Goal: Information Seeking & Learning: Check status

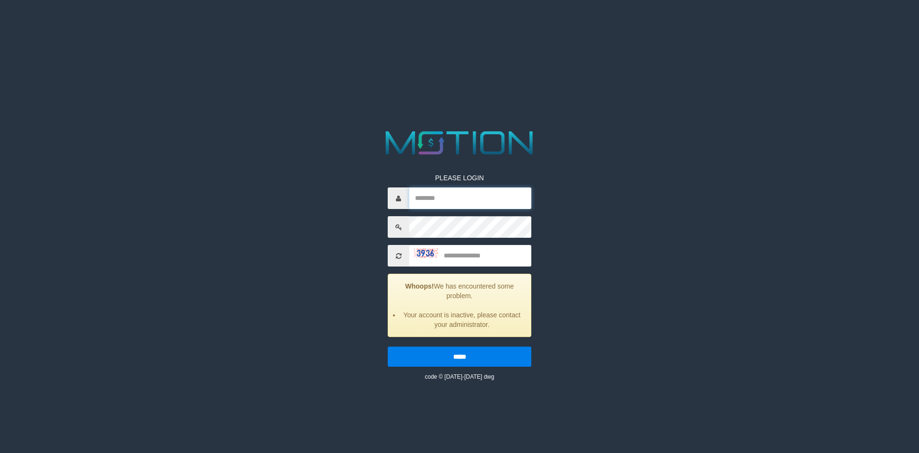
type input "******"
drag, startPoint x: 462, startPoint y: 255, endPoint x: 485, endPoint y: 259, distance: 22.8
click at [468, 256] on input "text" at bounding box center [470, 256] width 122 height 22
type input "****"
click at [388, 346] on input "*****" at bounding box center [460, 356] width 144 height 20
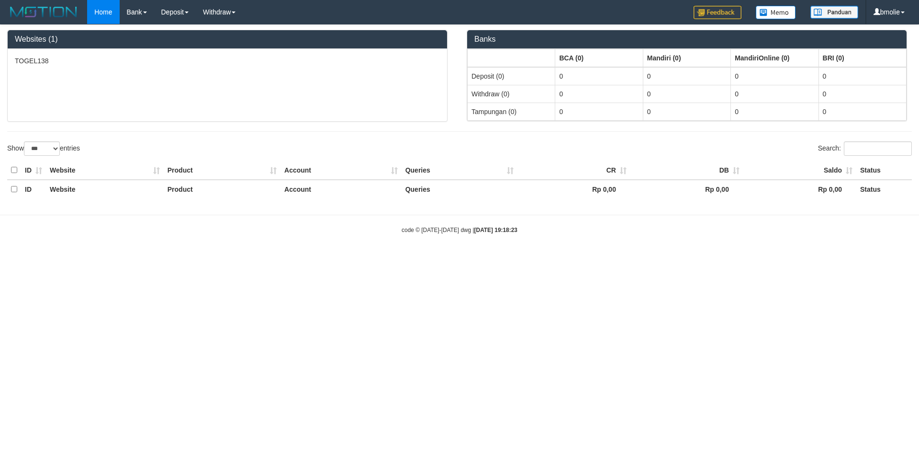
select select "***"
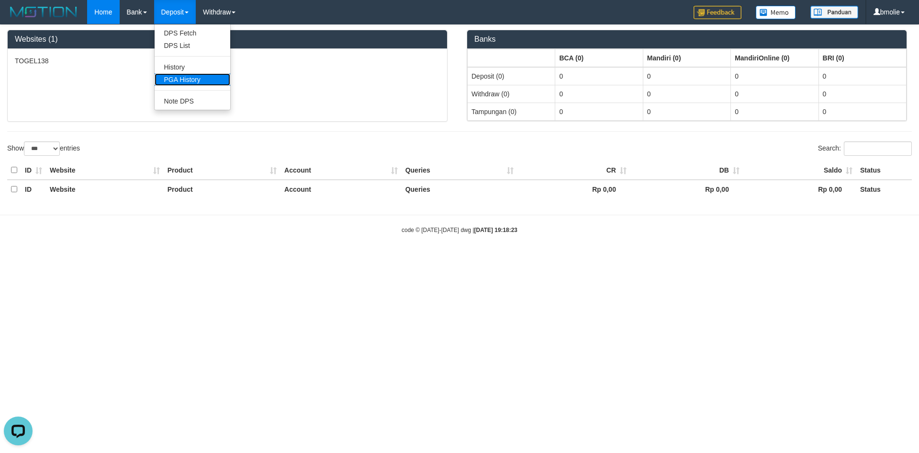
click at [185, 77] on link "PGA History" at bounding box center [193, 79] width 76 height 12
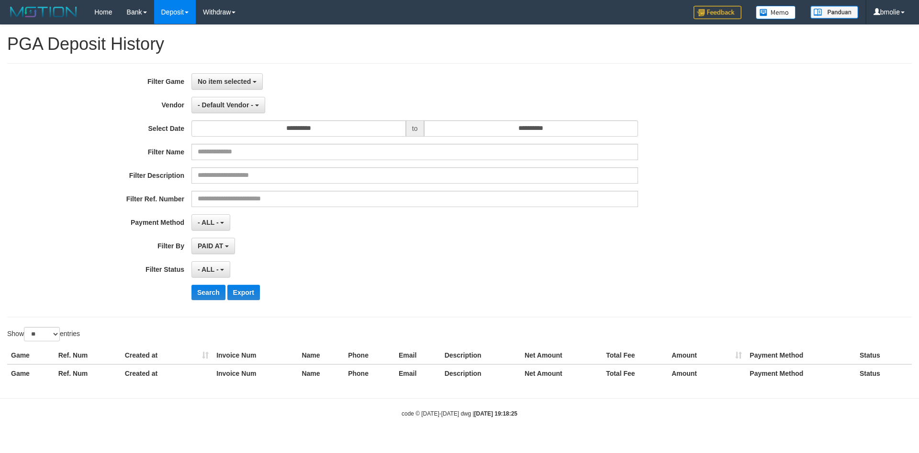
select select
select select "**"
click at [237, 79] on span "No item selected" at bounding box center [224, 82] width 53 height 8
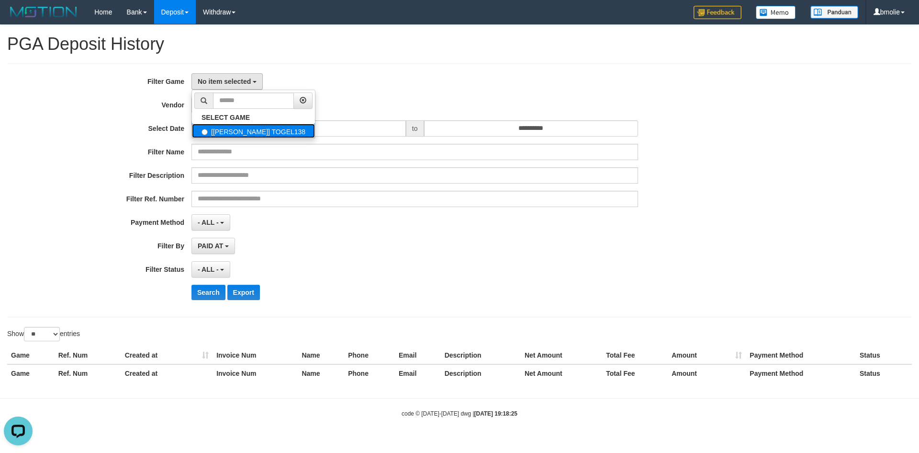
click at [231, 131] on label "[ITOTO] TOGEL138" at bounding box center [253, 131] width 123 height 14
select select "****"
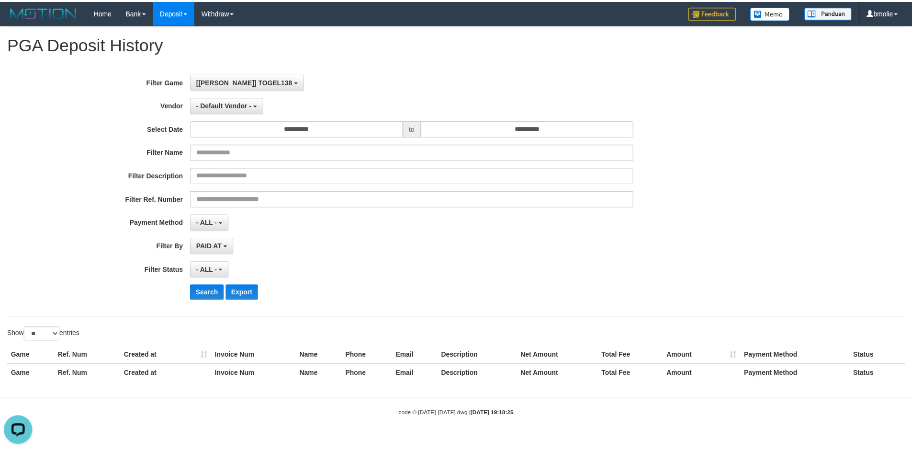
scroll to position [9, 0]
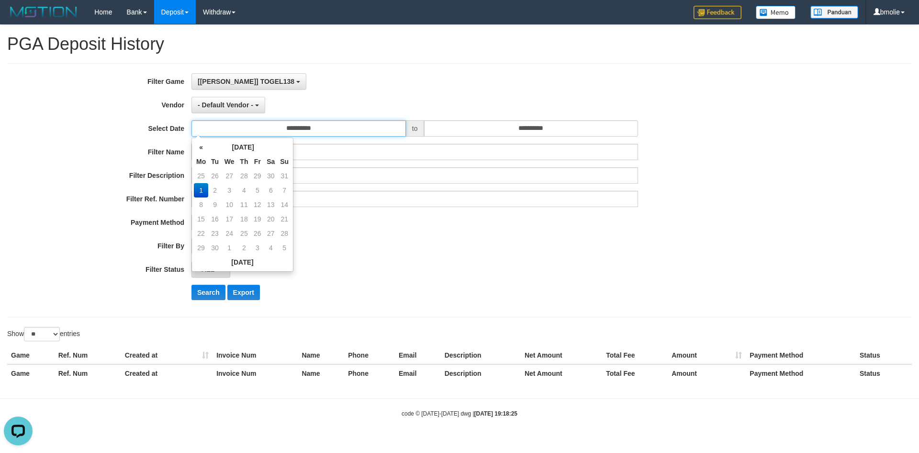
click at [283, 131] on input "**********" at bounding box center [299, 128] width 215 height 16
click at [204, 175] on td "25" at bounding box center [201, 176] width 14 height 14
type input "**********"
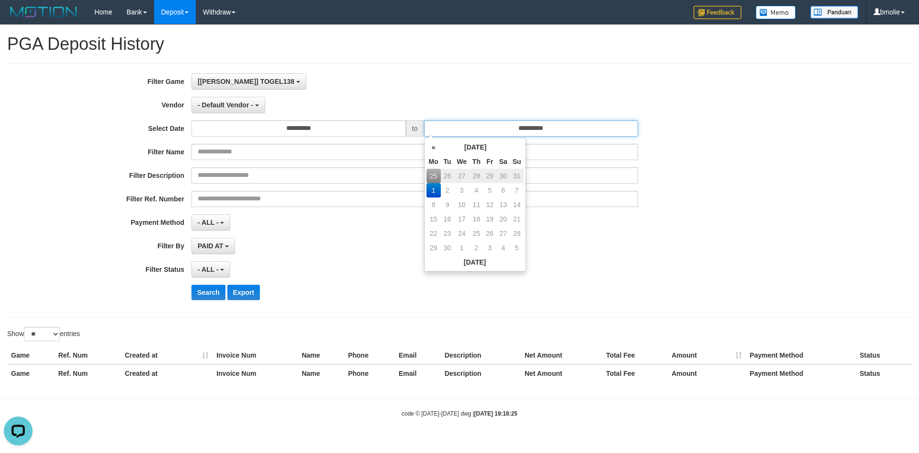
click at [493, 132] on input "**********" at bounding box center [531, 128] width 215 height 16
click at [517, 176] on td "31" at bounding box center [516, 176] width 13 height 14
type input "**********"
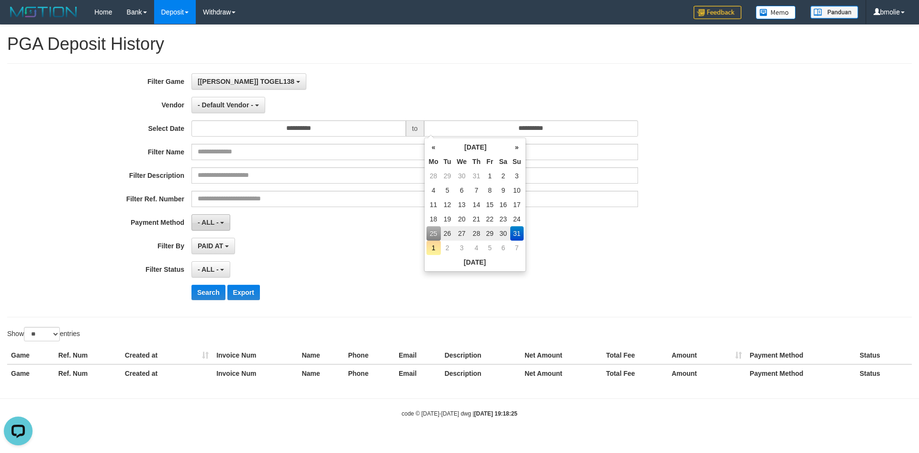
click at [211, 224] on span "- ALL -" at bounding box center [208, 222] width 21 height 8
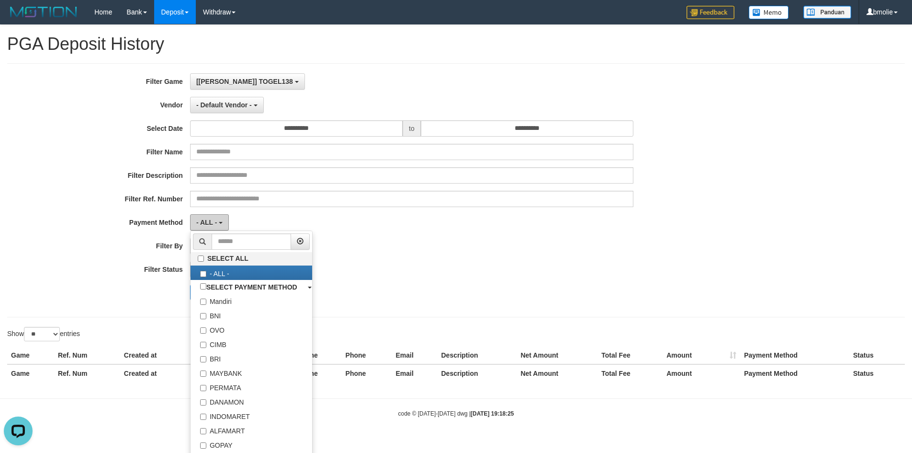
click at [218, 222] on button "- ALL -" at bounding box center [209, 222] width 39 height 16
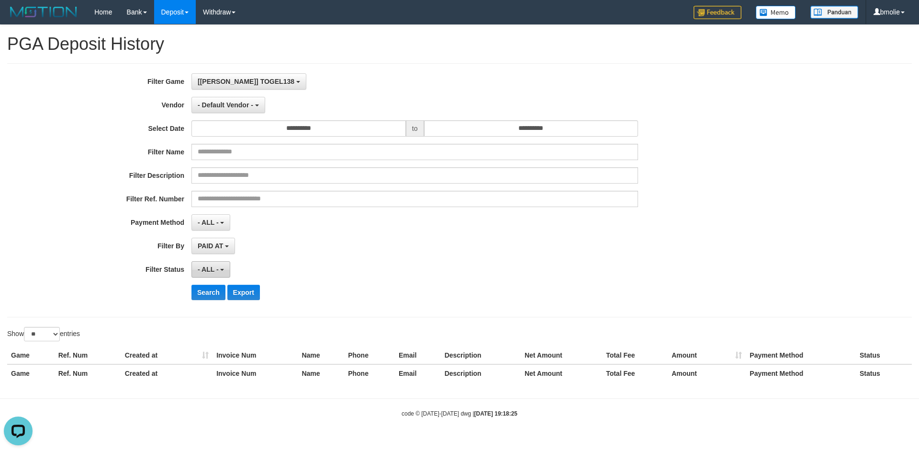
click at [215, 269] on span "- ALL -" at bounding box center [208, 269] width 21 height 8
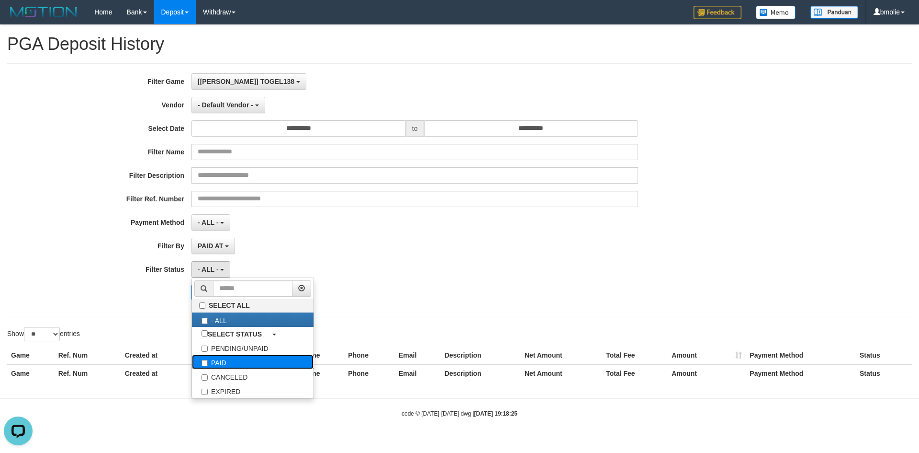
click at [228, 359] on label "PAID" at bounding box center [253, 361] width 122 height 14
select select "*"
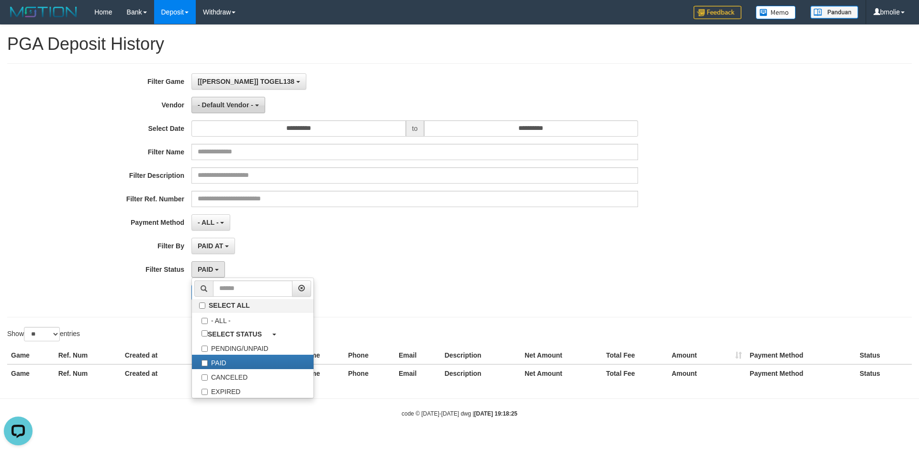
click at [223, 107] on span "- Default Vendor -" at bounding box center [226, 105] width 56 height 8
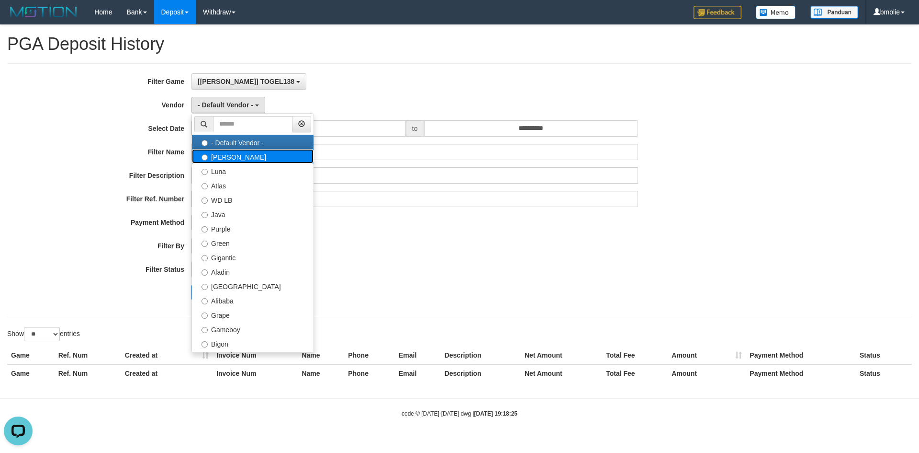
click at [224, 157] on label "Lucy" at bounding box center [253, 156] width 122 height 14
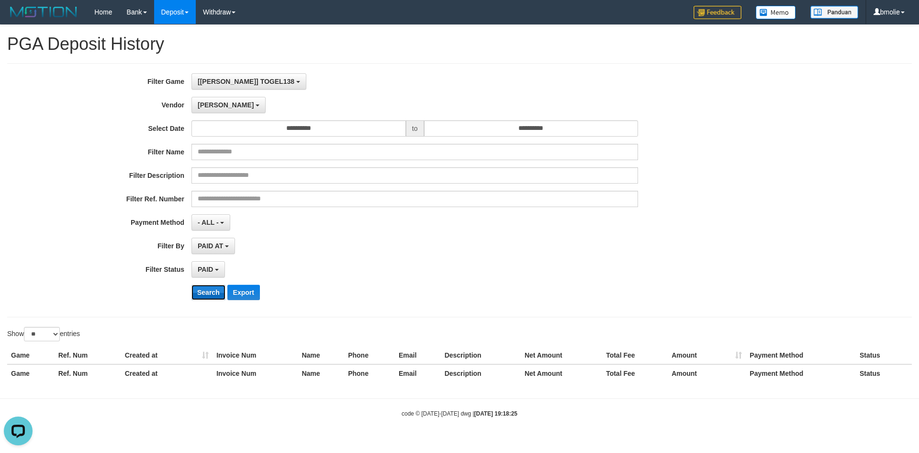
click at [211, 294] on button "Search" at bounding box center [209, 291] width 34 height 15
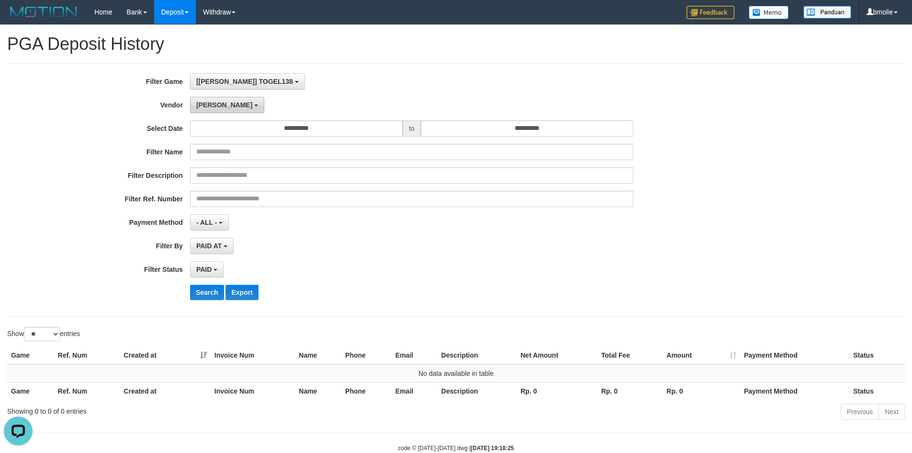
click at [209, 107] on span "Lucy" at bounding box center [224, 105] width 56 height 8
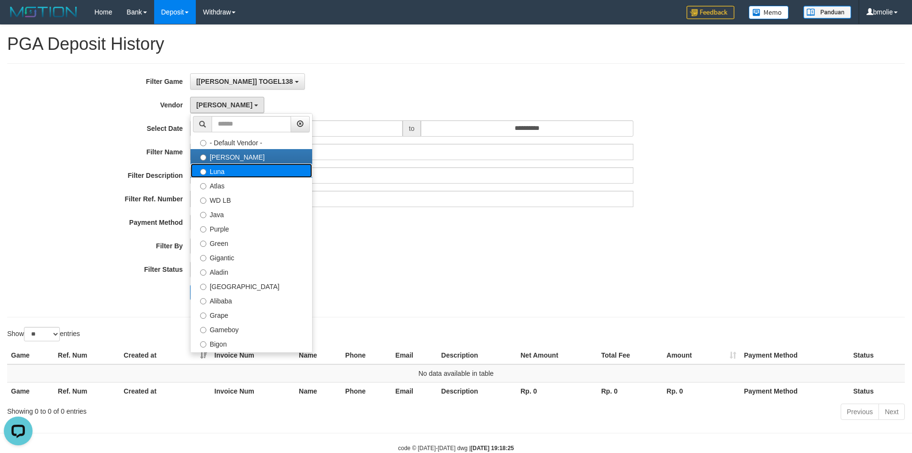
click at [222, 169] on label "Luna" at bounding box center [252, 170] width 122 height 14
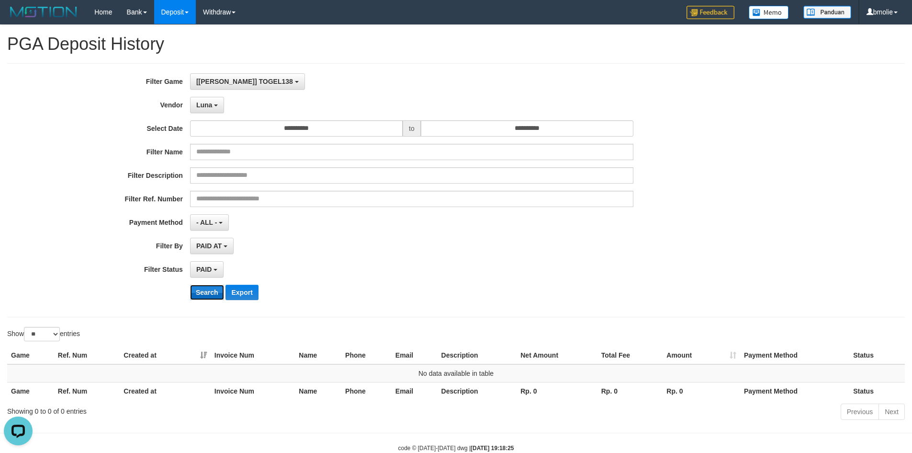
click at [211, 290] on button "Search" at bounding box center [207, 291] width 34 height 15
click at [211, 110] on button "Luna" at bounding box center [207, 105] width 34 height 16
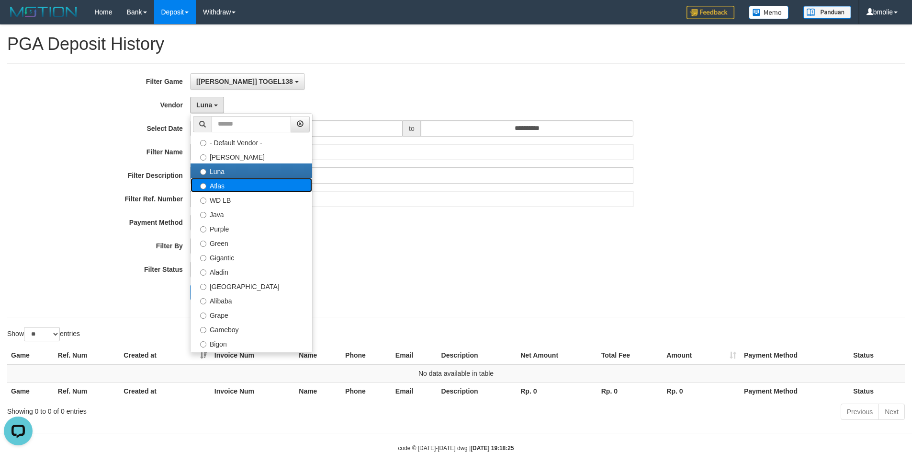
click at [220, 190] on label "Atlas" at bounding box center [252, 185] width 122 height 14
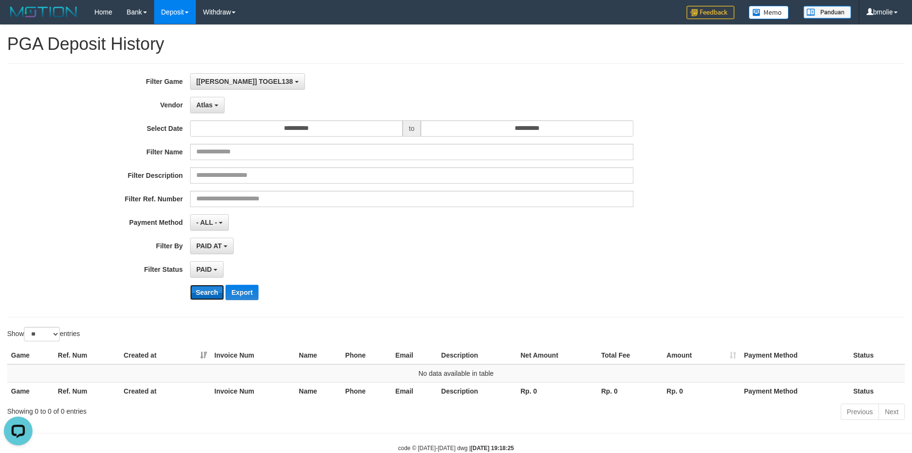
click at [215, 293] on button "Search" at bounding box center [207, 291] width 34 height 15
click at [215, 109] on button "Atlas" at bounding box center [207, 105] width 34 height 16
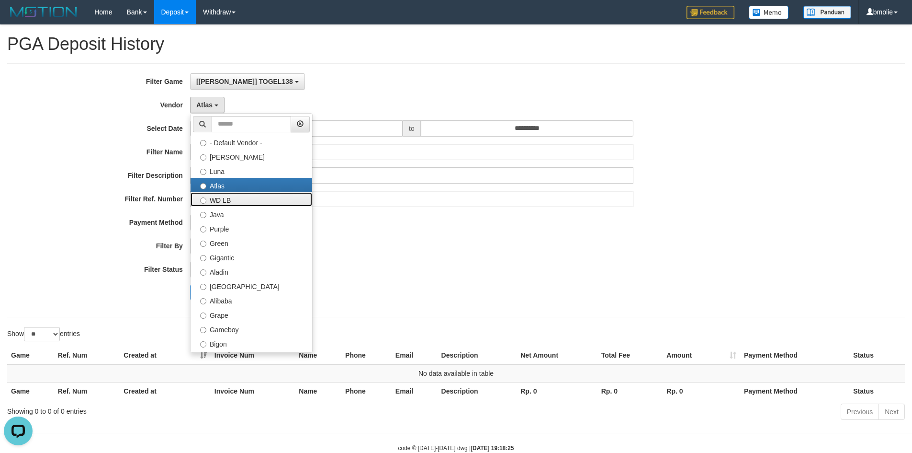
click at [220, 199] on label "WD LB" at bounding box center [252, 199] width 122 height 14
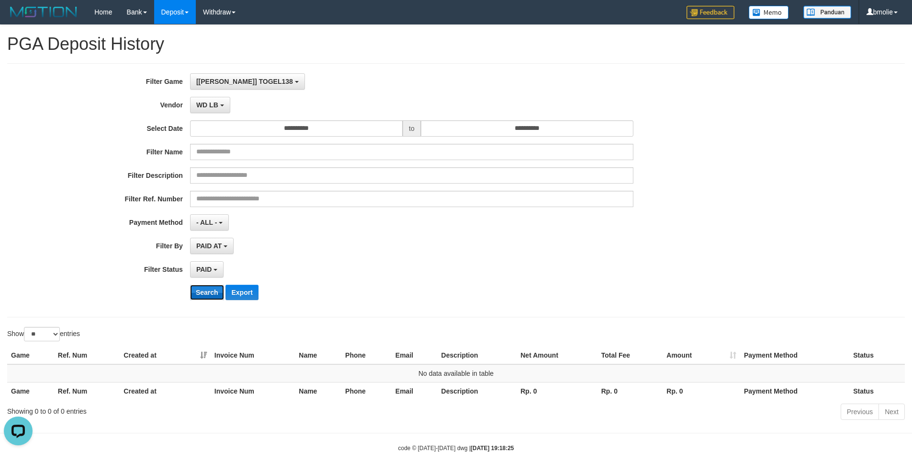
click at [208, 292] on button "Search" at bounding box center [207, 291] width 34 height 15
click at [217, 102] on span "WD LB" at bounding box center [207, 105] width 22 height 8
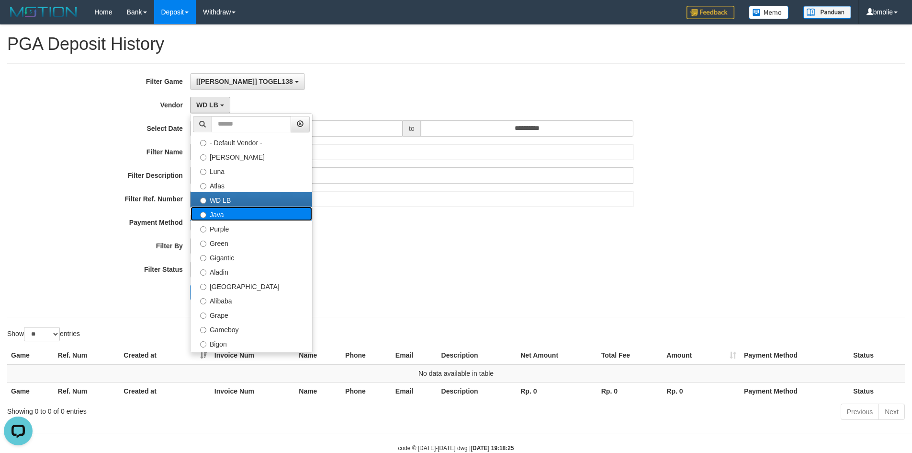
click at [225, 214] on label "Java" at bounding box center [252, 213] width 122 height 14
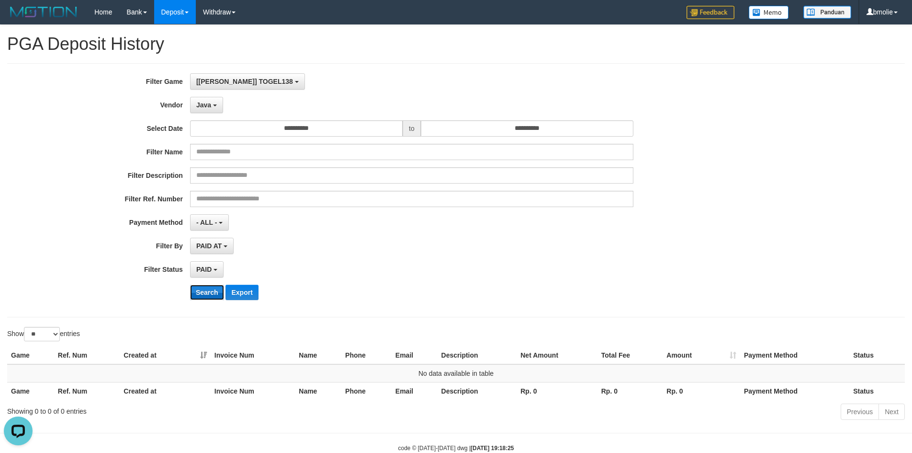
click at [208, 288] on button "Search" at bounding box center [207, 291] width 34 height 15
click at [211, 105] on button "Java" at bounding box center [206, 105] width 33 height 16
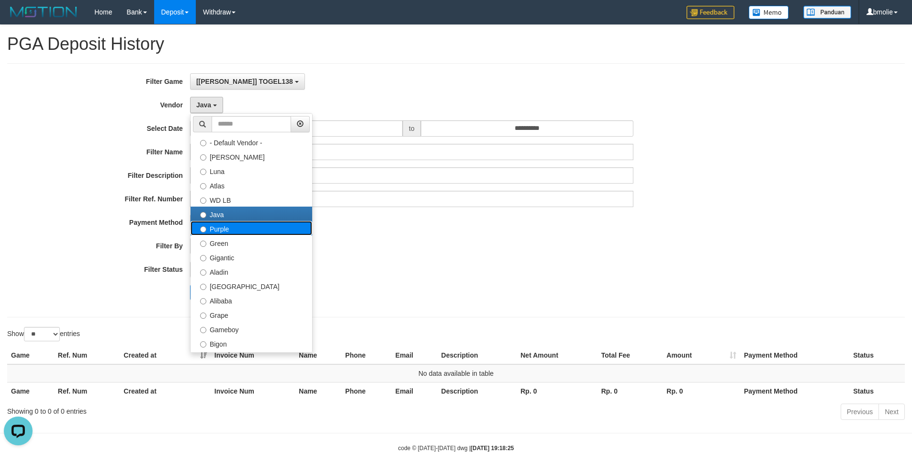
click at [223, 230] on label "Purple" at bounding box center [252, 228] width 122 height 14
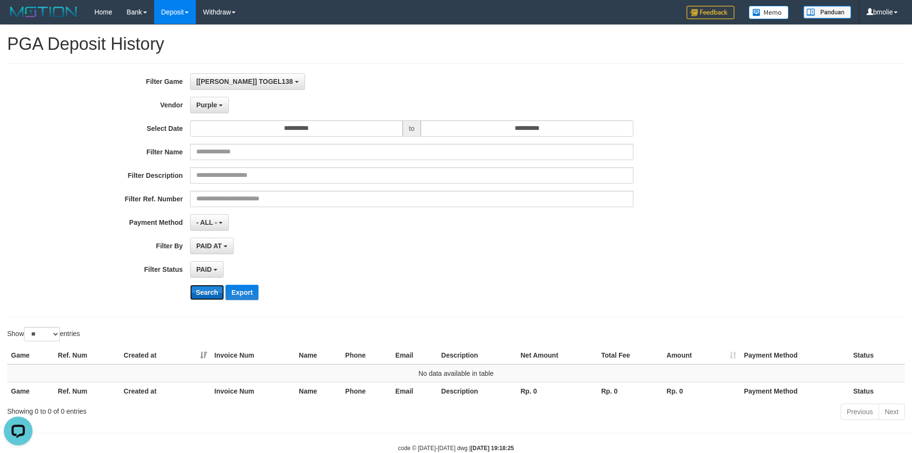
click at [210, 288] on button "Search" at bounding box center [207, 291] width 34 height 15
click at [215, 105] on span "Purple" at bounding box center [206, 105] width 21 height 8
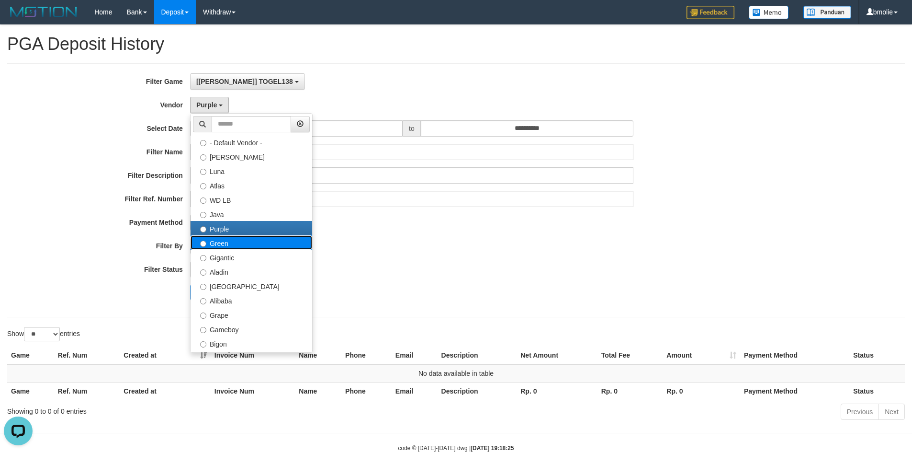
click at [220, 243] on label "Green" at bounding box center [252, 242] width 122 height 14
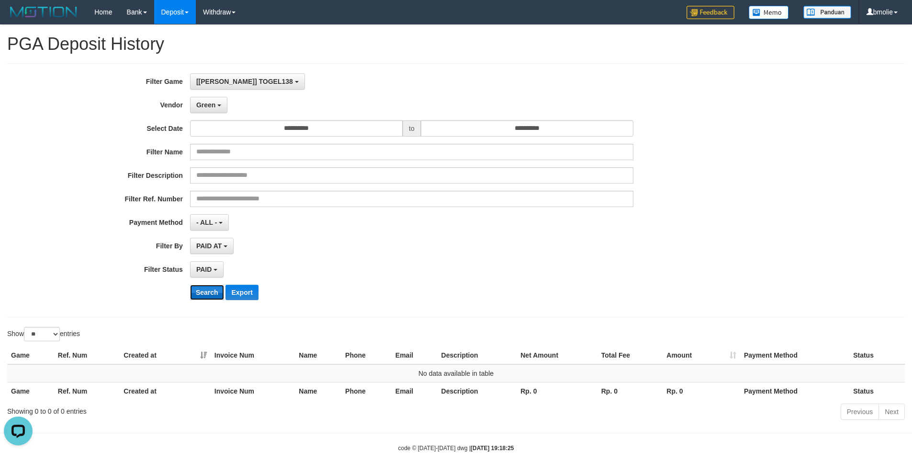
click at [210, 286] on button "Search" at bounding box center [207, 291] width 34 height 15
click at [216, 108] on button "Green" at bounding box center [208, 105] width 37 height 16
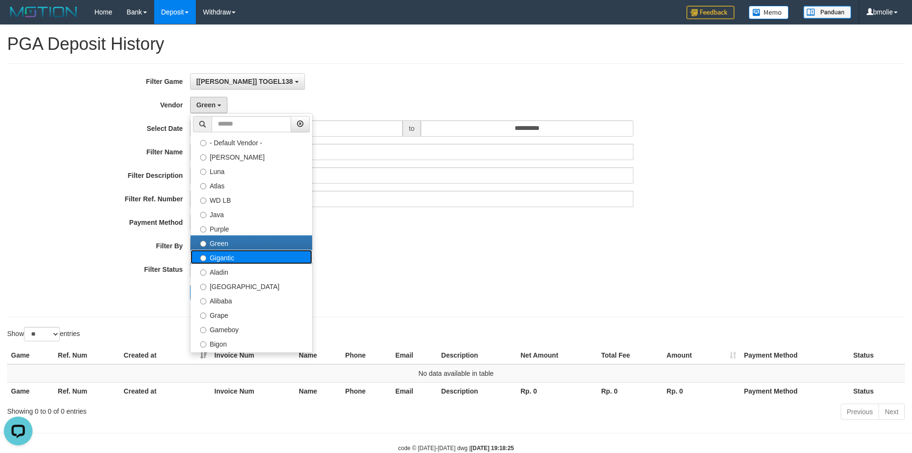
click at [220, 257] on label "Gigantic" at bounding box center [252, 256] width 122 height 14
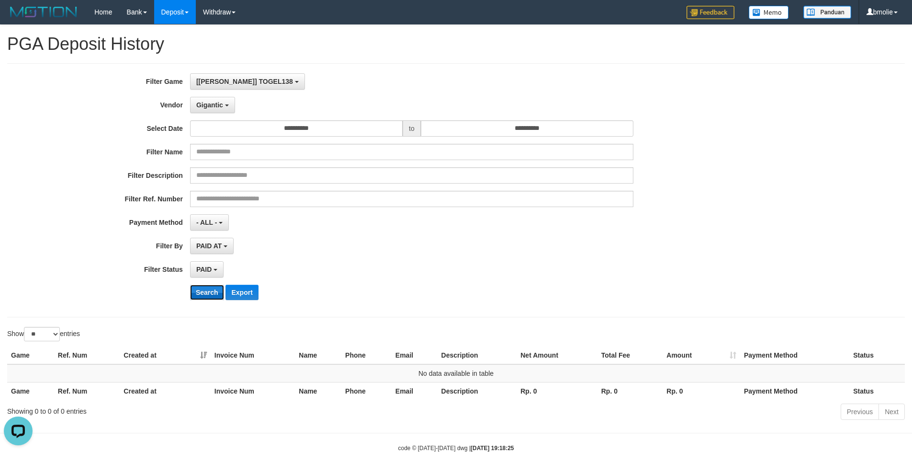
click at [202, 292] on button "Search" at bounding box center [207, 291] width 34 height 15
click at [223, 105] on button "Gigantic" at bounding box center [212, 105] width 45 height 16
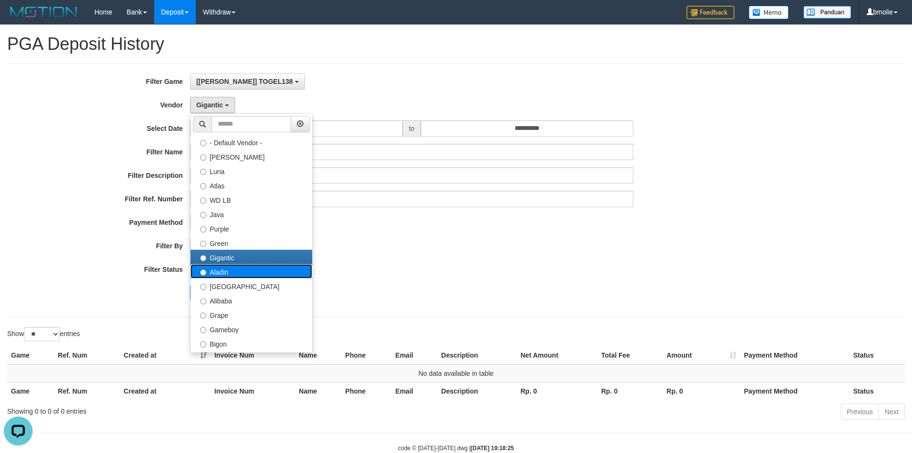
click at [217, 271] on label "Aladin" at bounding box center [252, 271] width 122 height 14
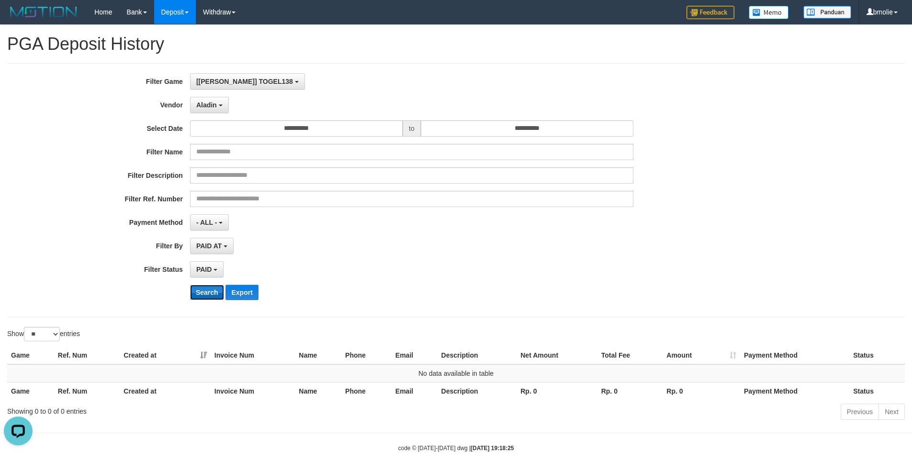
click at [203, 289] on button "Search" at bounding box center [207, 291] width 34 height 15
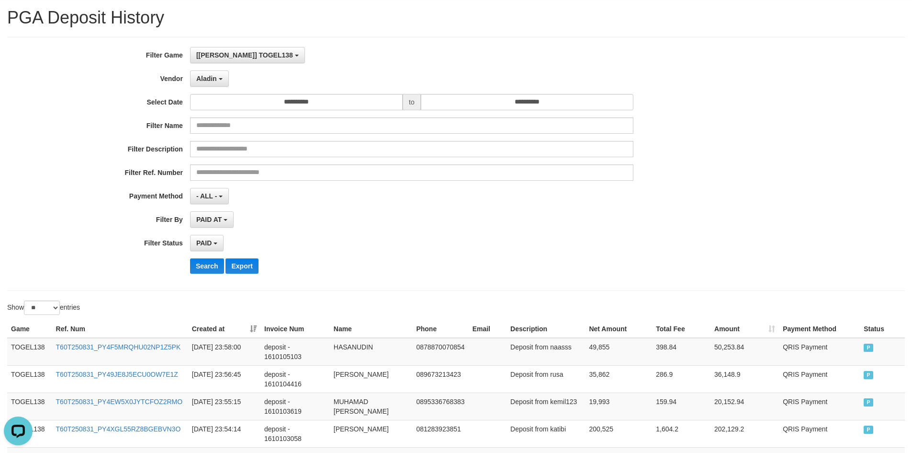
scroll to position [0, 0]
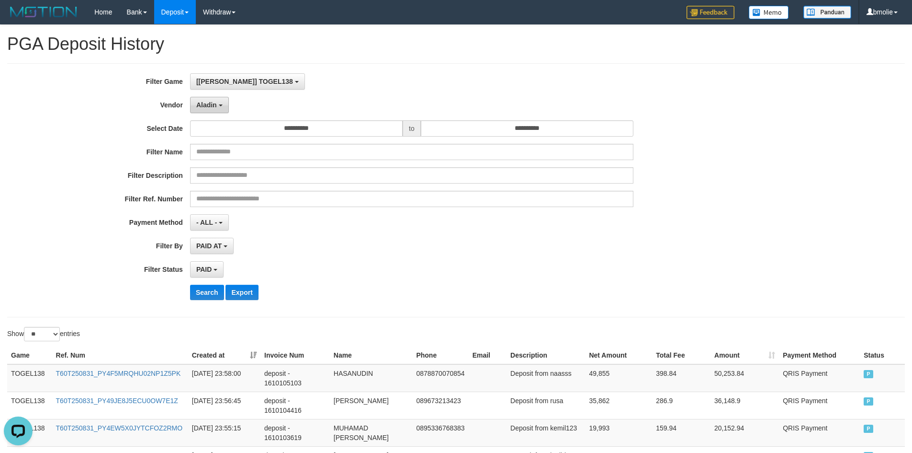
click at [218, 109] on button "Aladin" at bounding box center [209, 105] width 39 height 16
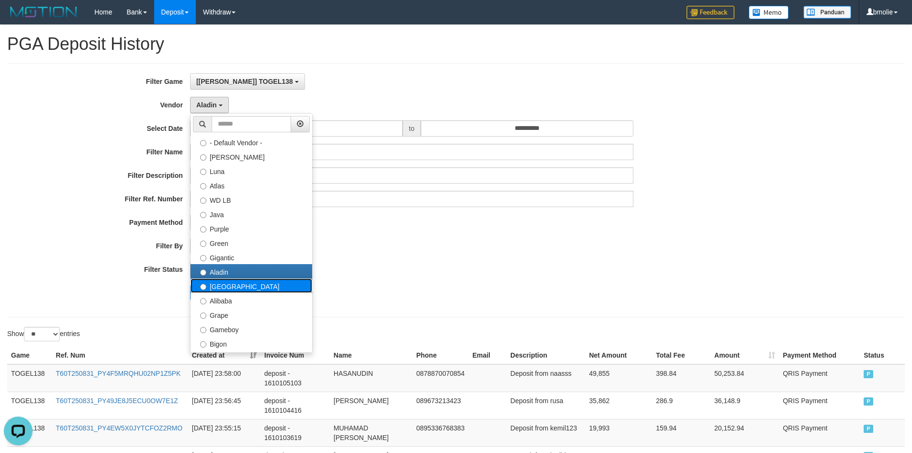
click at [224, 286] on label "Dubai" at bounding box center [252, 285] width 122 height 14
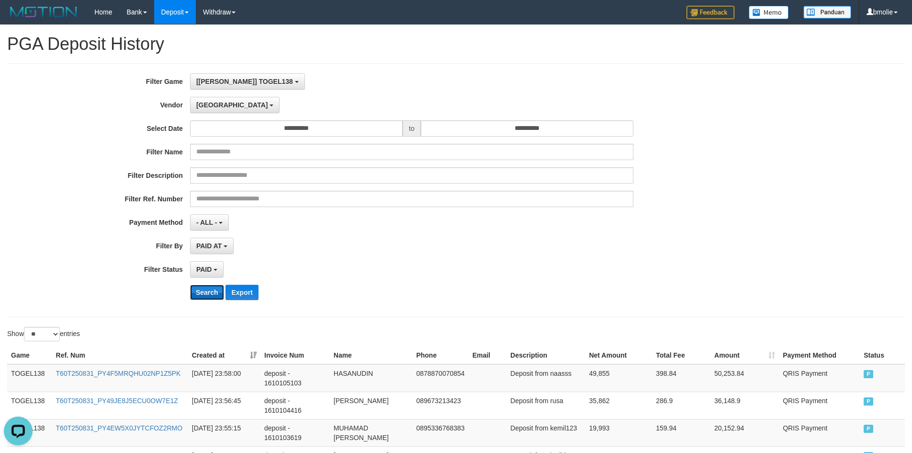
click at [211, 293] on button "Search" at bounding box center [207, 291] width 34 height 15
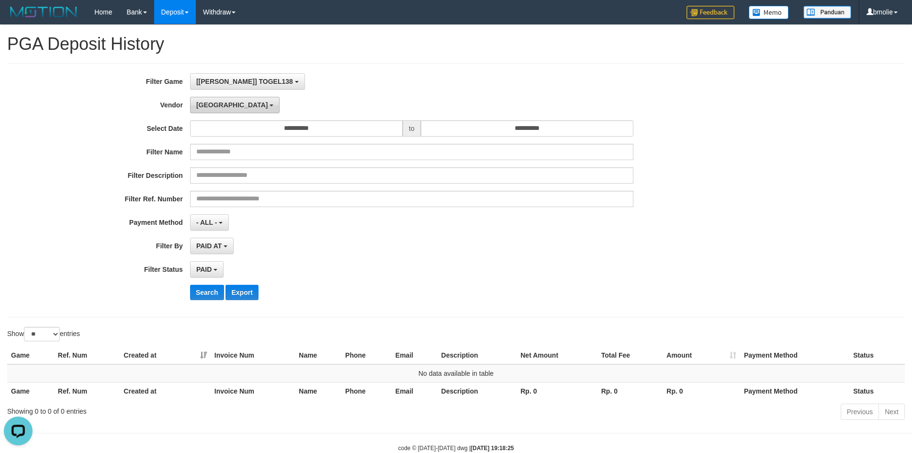
click at [219, 108] on button "Dubai" at bounding box center [235, 105] width 90 height 16
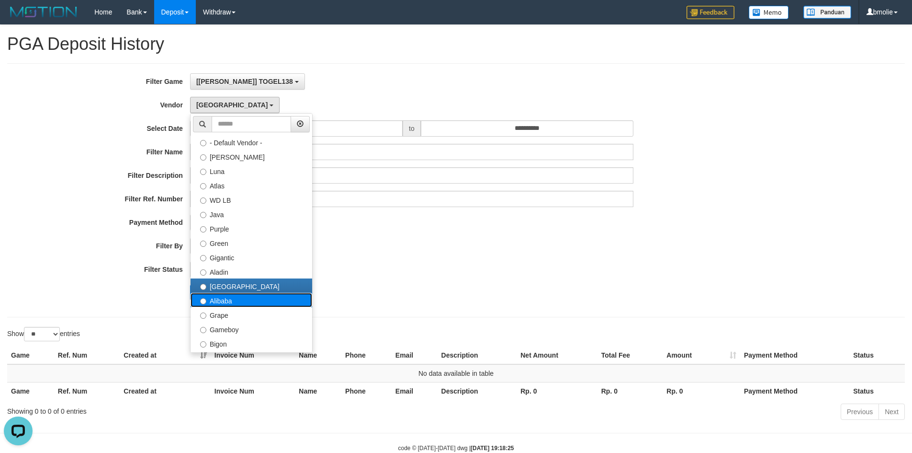
click at [221, 299] on label "Alibaba" at bounding box center [252, 300] width 122 height 14
select select "**********"
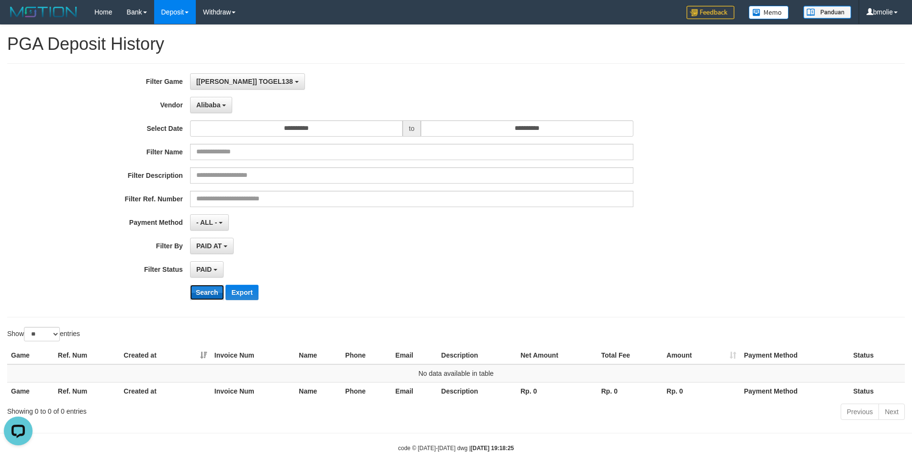
click at [201, 284] on button "Search" at bounding box center [207, 291] width 34 height 15
click at [222, 107] on button "Alibaba" at bounding box center [211, 105] width 42 height 16
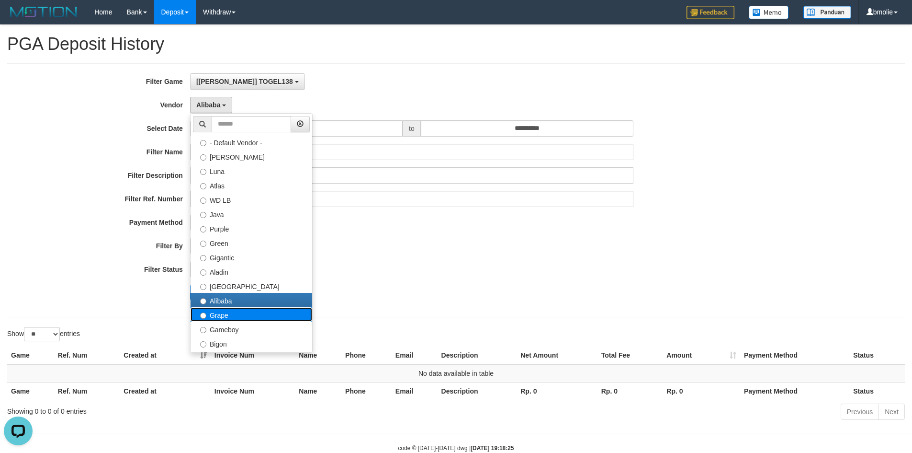
click at [221, 314] on label "Grape" at bounding box center [252, 314] width 122 height 14
select select "**********"
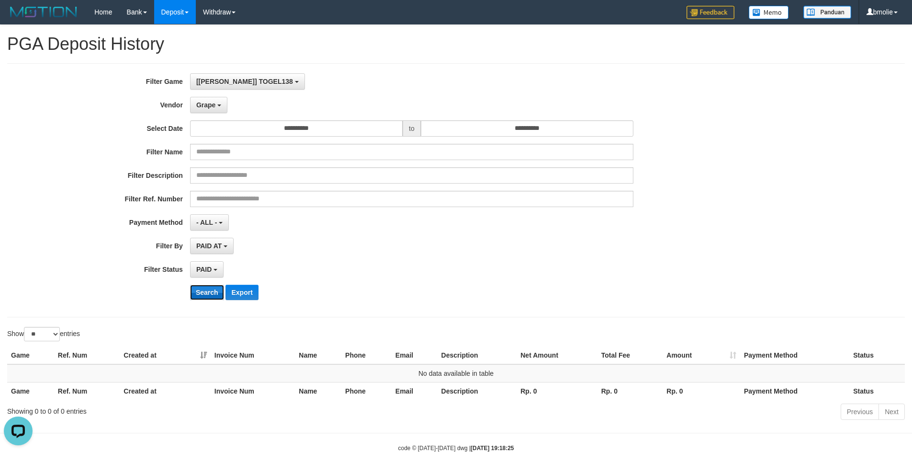
click at [211, 291] on button "Search" at bounding box center [207, 291] width 34 height 15
click at [216, 111] on button "Grape" at bounding box center [208, 105] width 37 height 16
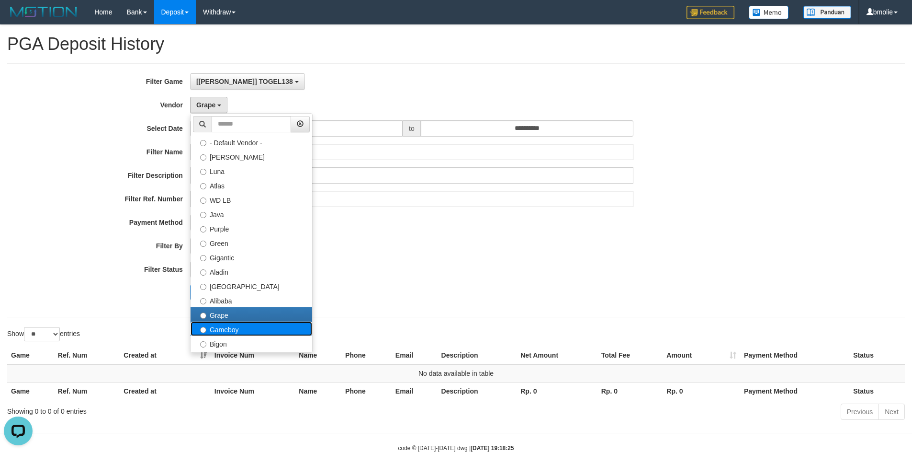
click at [220, 328] on label "Gameboy" at bounding box center [252, 328] width 122 height 14
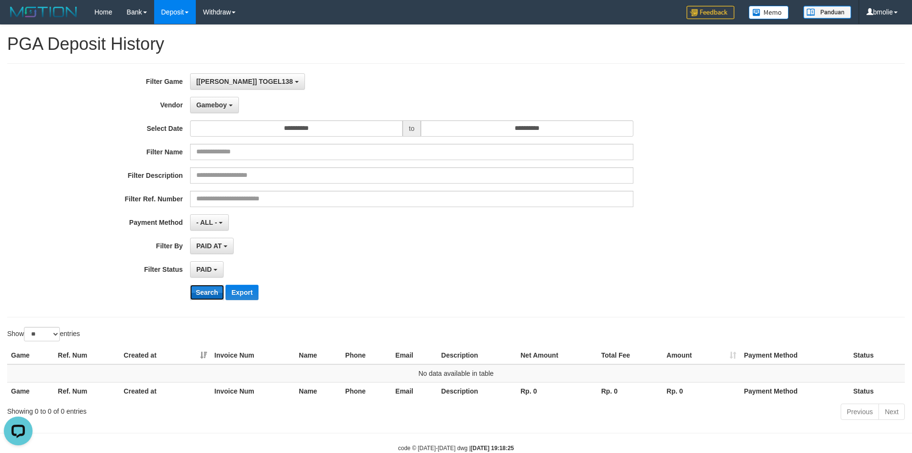
click at [214, 298] on button "Search" at bounding box center [207, 291] width 34 height 15
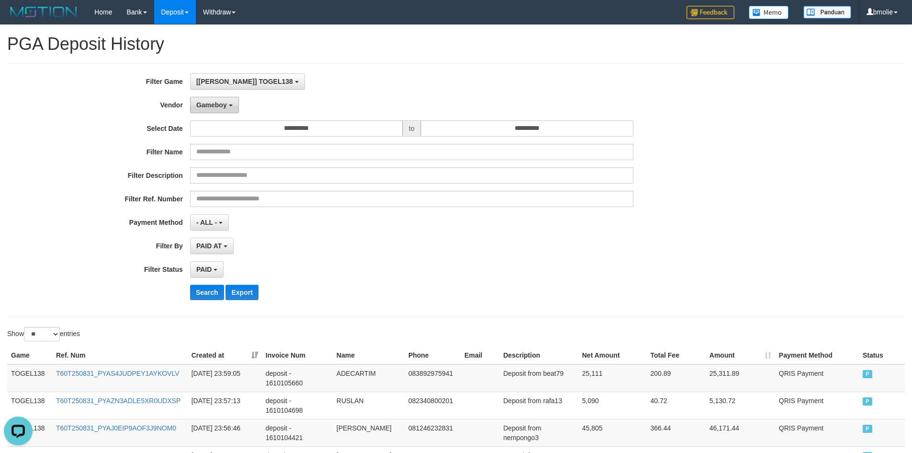
click at [224, 110] on button "Gameboy" at bounding box center [214, 105] width 49 height 16
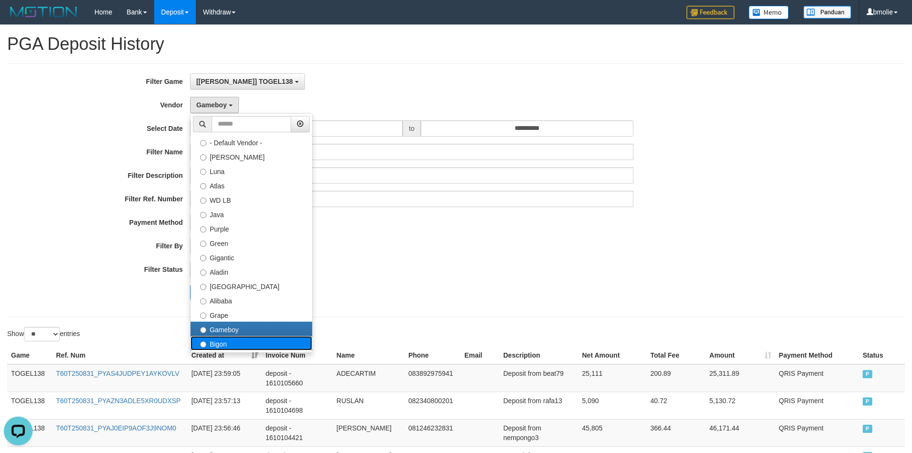
click at [226, 338] on label "Bigon" at bounding box center [252, 343] width 122 height 14
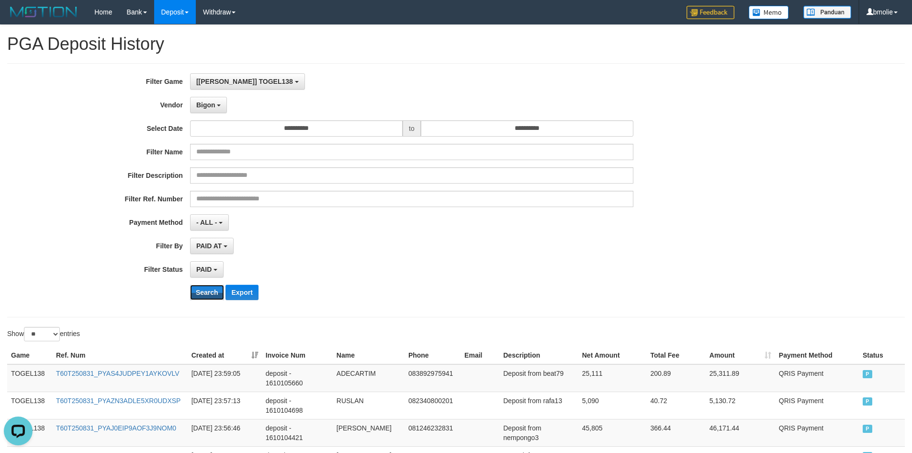
drag, startPoint x: 212, startPoint y: 293, endPoint x: 217, endPoint y: 282, distance: 12.2
click at [212, 292] on button "Search" at bounding box center [207, 291] width 34 height 15
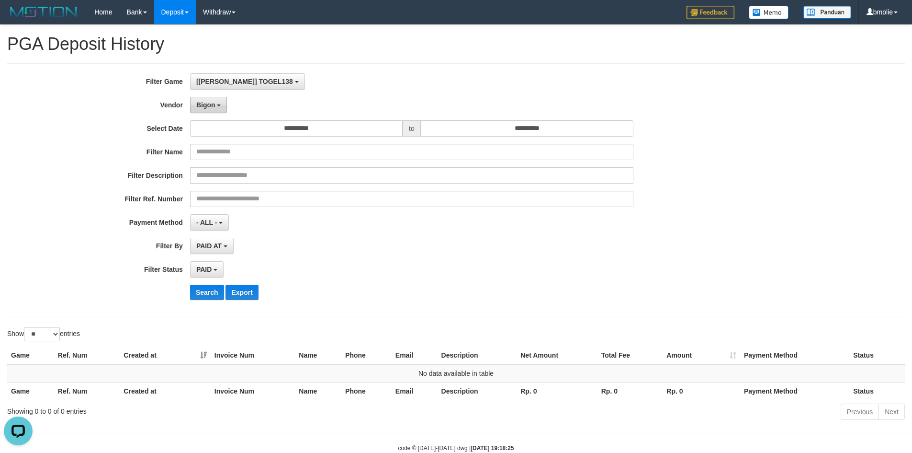
click at [221, 110] on button "Bigon" at bounding box center [208, 105] width 37 height 16
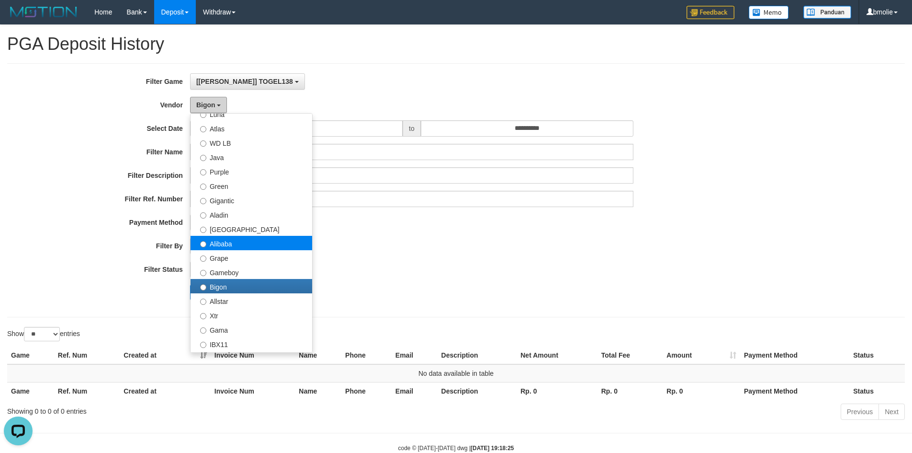
scroll to position [80, 0]
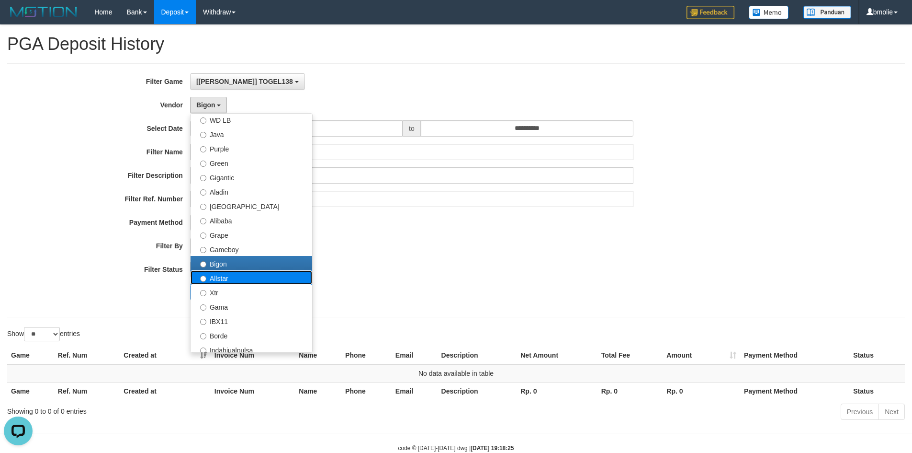
click at [229, 280] on label "Allstar" at bounding box center [252, 277] width 122 height 14
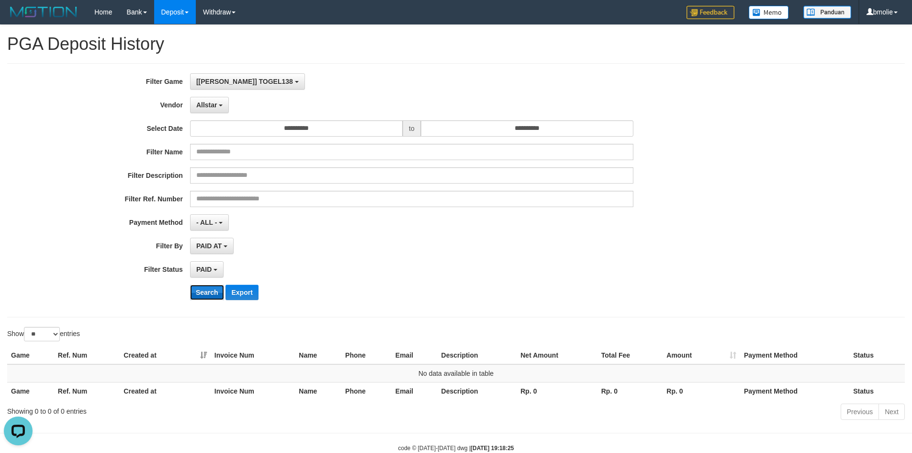
click at [212, 293] on button "Search" at bounding box center [207, 291] width 34 height 15
click at [214, 105] on span "Allstar" at bounding box center [206, 105] width 21 height 8
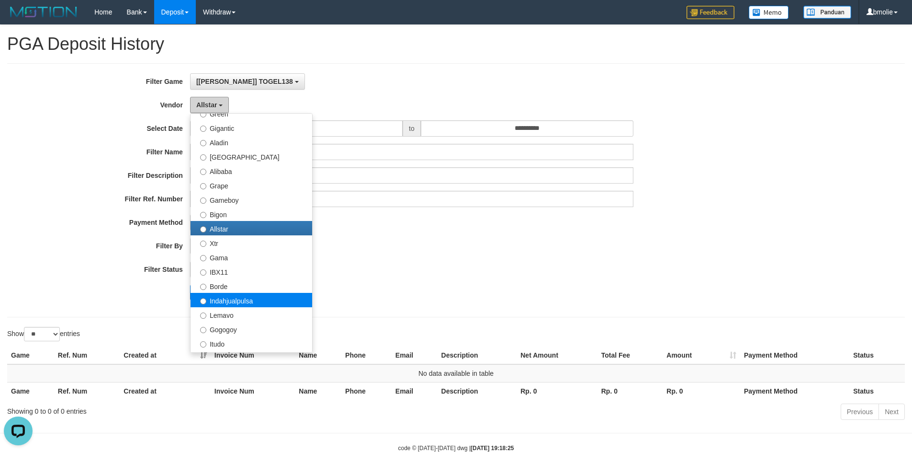
scroll to position [160, 0]
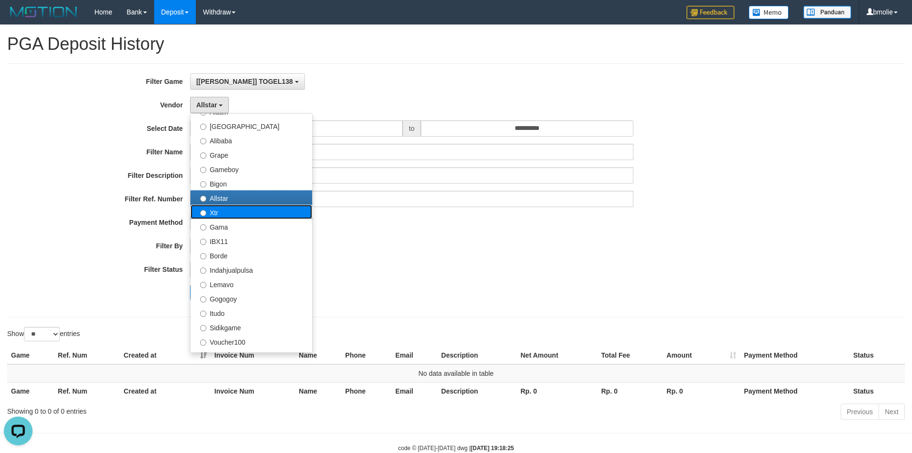
click at [220, 215] on label "Xtr" at bounding box center [252, 211] width 122 height 14
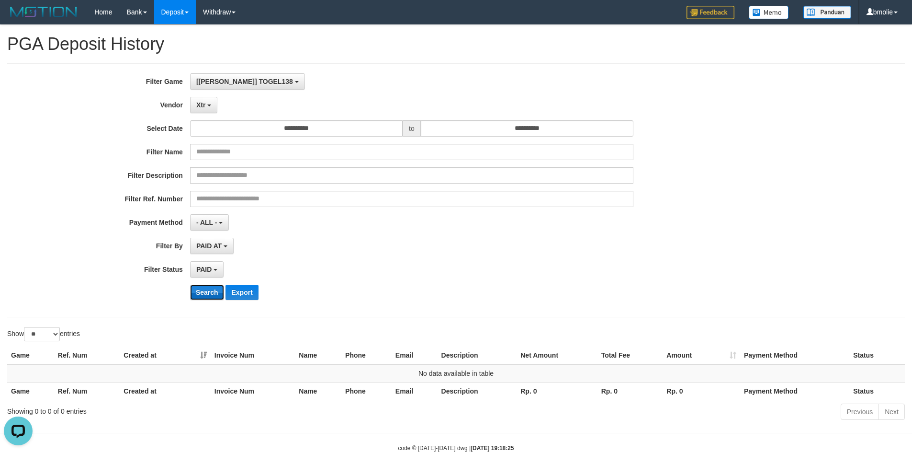
click at [211, 291] on button "Search" at bounding box center [207, 291] width 34 height 15
click at [210, 105] on b "button" at bounding box center [209, 105] width 4 height 2
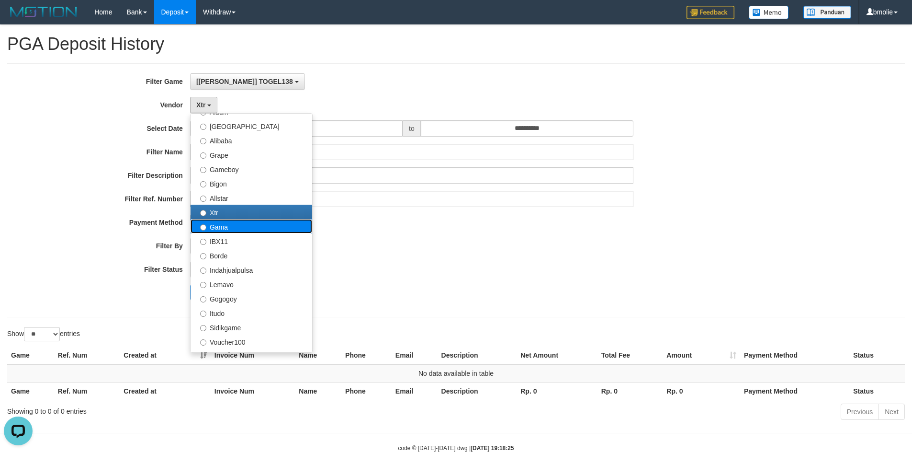
click at [225, 228] on label "Gama" at bounding box center [252, 226] width 122 height 14
select select "**********"
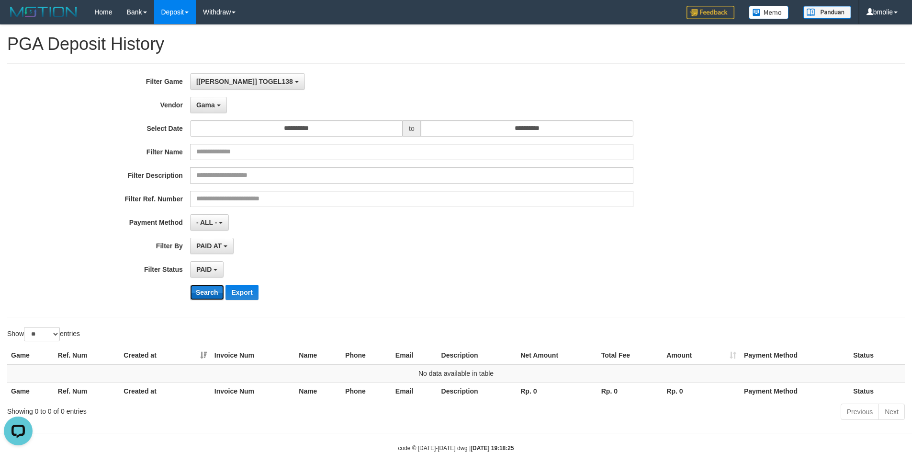
click at [211, 290] on button "Search" at bounding box center [207, 291] width 34 height 15
click at [219, 110] on button "Gama" at bounding box center [208, 105] width 37 height 16
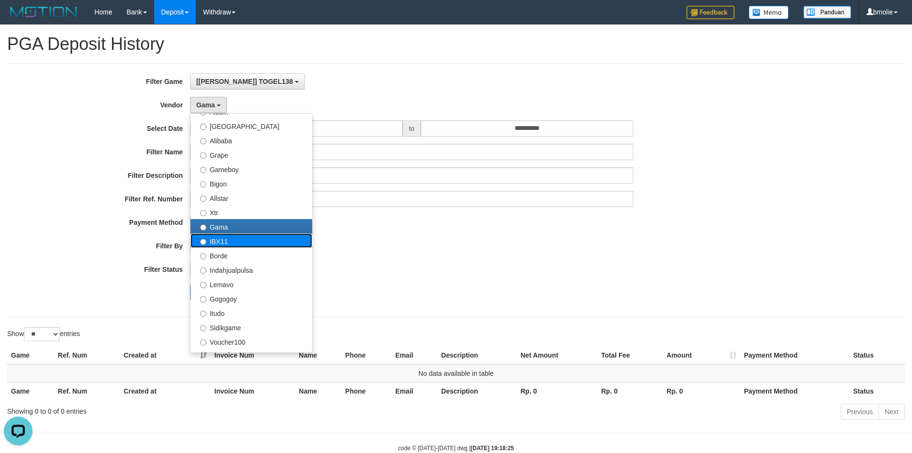
click at [217, 243] on label "IBX11" at bounding box center [252, 240] width 122 height 14
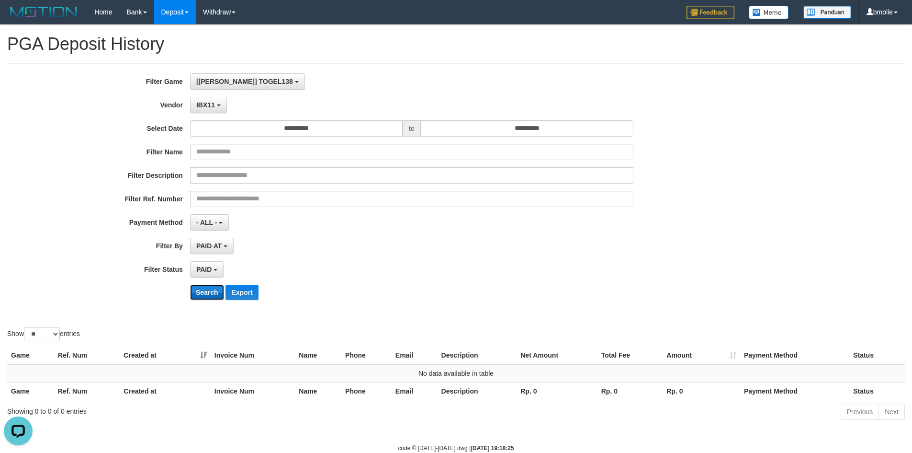
click at [206, 292] on button "Search" at bounding box center [207, 291] width 34 height 15
click at [212, 109] on button "IBX11" at bounding box center [208, 105] width 37 height 16
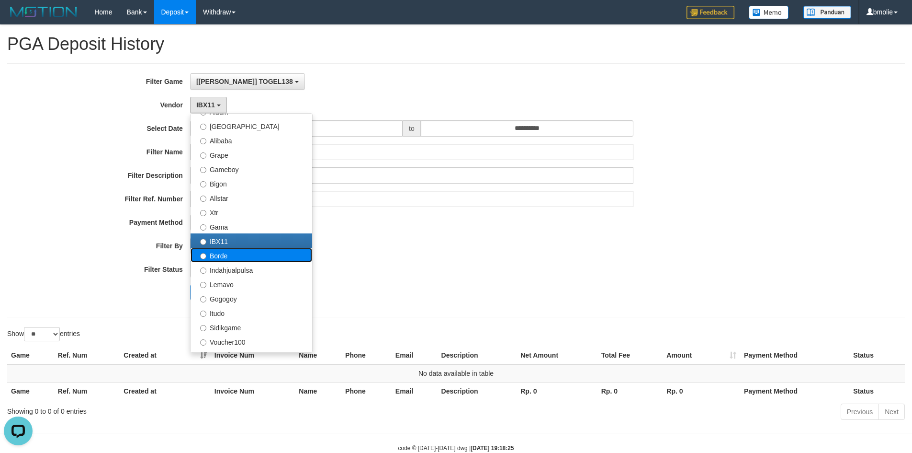
click at [227, 259] on label "Borde" at bounding box center [252, 255] width 122 height 14
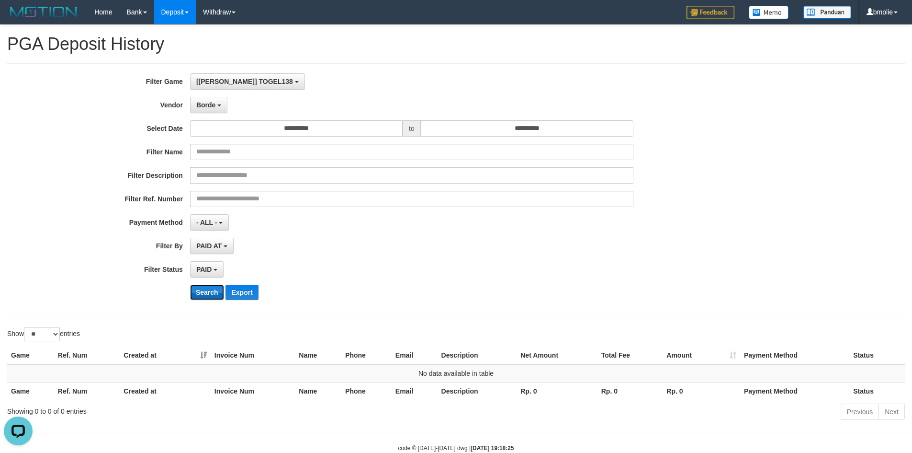
drag, startPoint x: 209, startPoint y: 293, endPoint x: 211, endPoint y: 286, distance: 7.0
click at [209, 292] on button "Search" at bounding box center [207, 291] width 34 height 15
click at [212, 103] on span "Borde" at bounding box center [205, 105] width 19 height 8
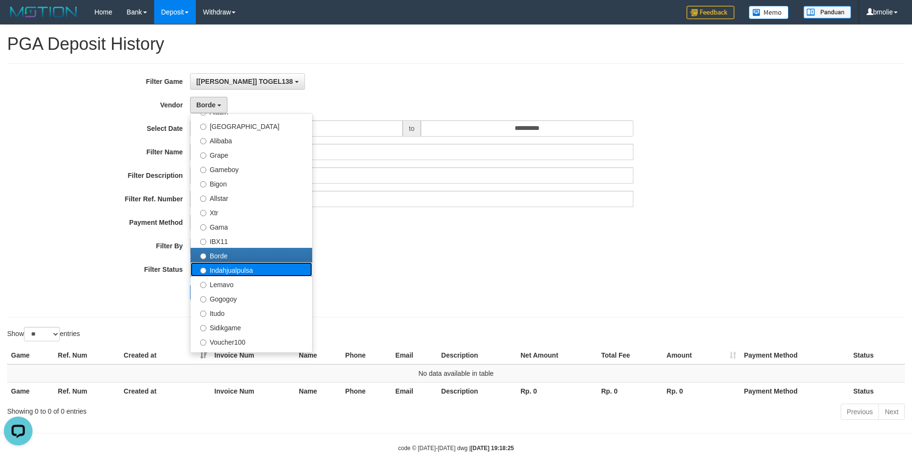
click at [226, 271] on label "Indahjualpulsa" at bounding box center [252, 269] width 122 height 14
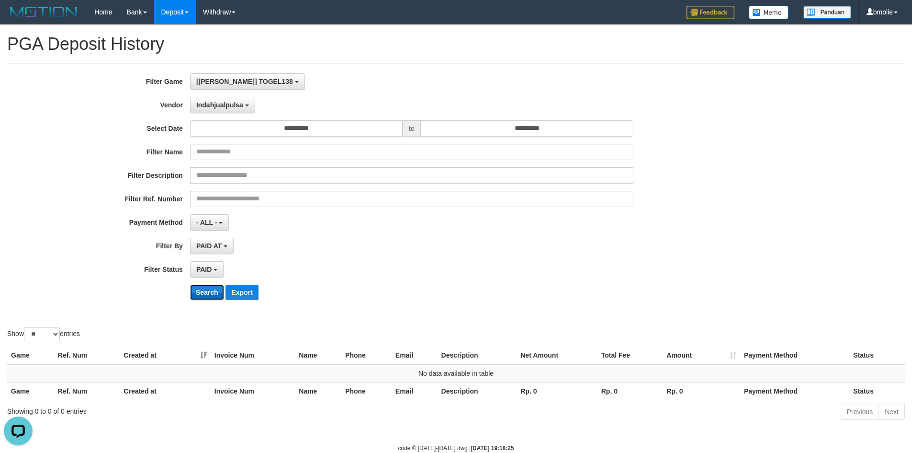
click at [215, 290] on button "Search" at bounding box center [207, 291] width 34 height 15
drag, startPoint x: 227, startPoint y: 101, endPoint x: 227, endPoint y: 115, distance: 14.4
click at [227, 100] on button "Indahjualpulsa" at bounding box center [222, 105] width 65 height 16
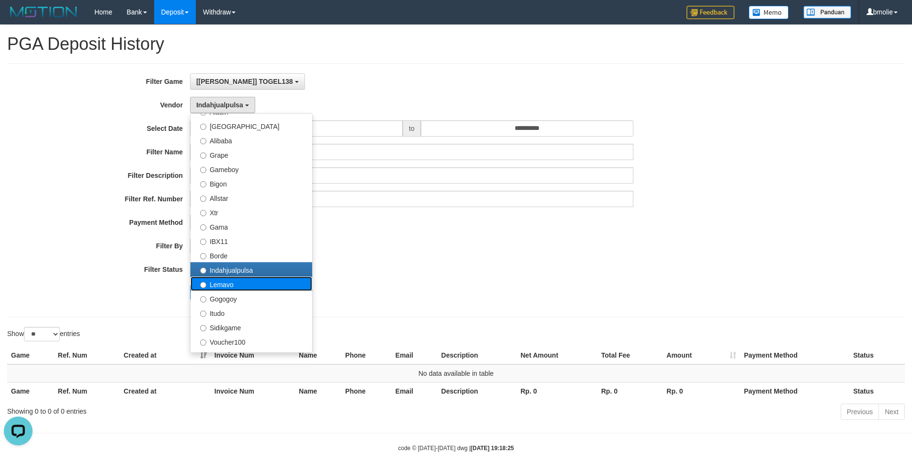
click at [219, 283] on label "Lemavo" at bounding box center [252, 283] width 122 height 14
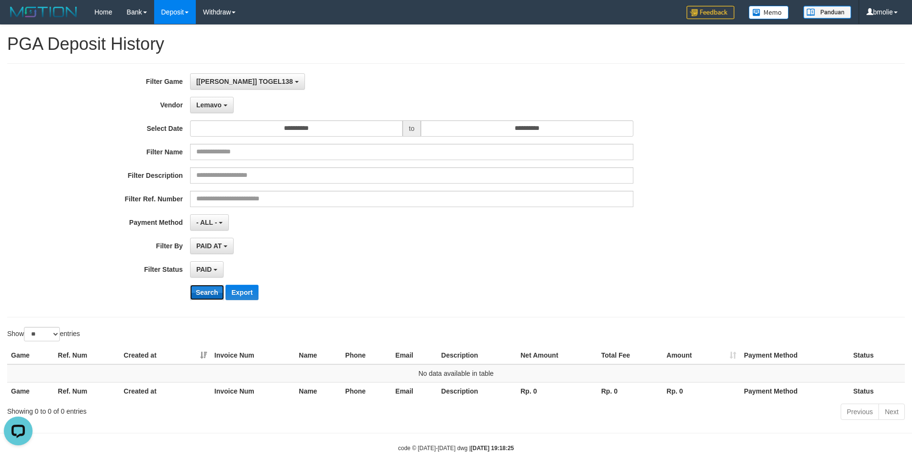
click at [213, 290] on button "Search" at bounding box center [207, 291] width 34 height 15
click at [215, 103] on span "Lemavo" at bounding box center [208, 105] width 25 height 8
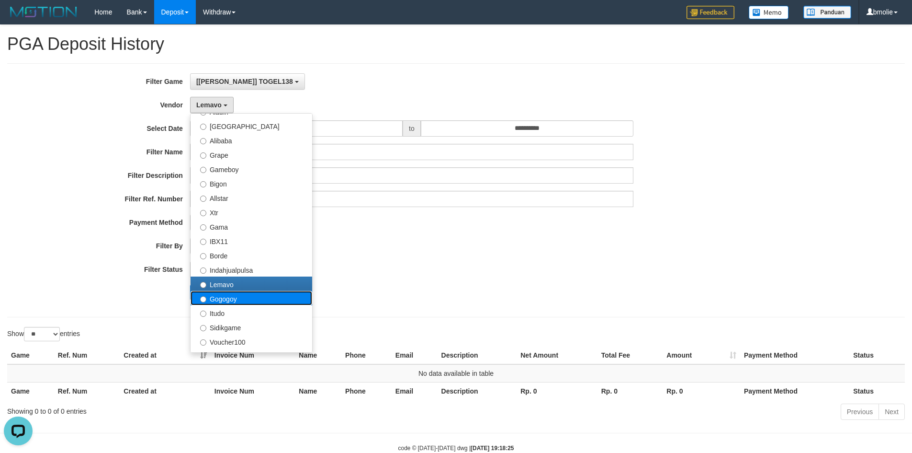
click at [229, 295] on label "Gogogoy" at bounding box center [252, 298] width 122 height 14
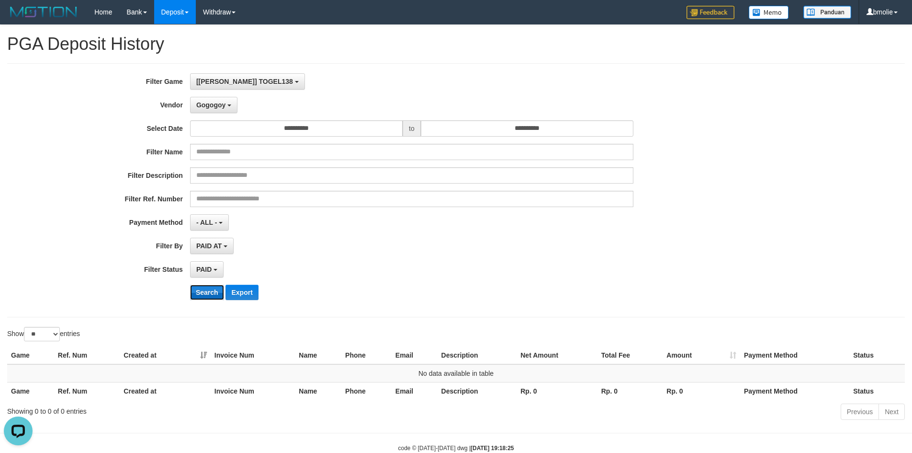
click at [213, 293] on button "Search" at bounding box center [207, 291] width 34 height 15
click at [227, 107] on button "Gogogoy" at bounding box center [213, 105] width 47 height 16
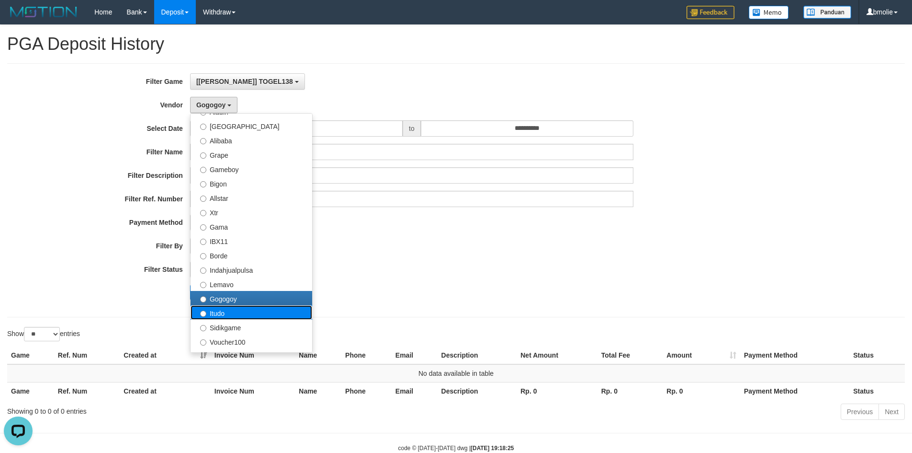
click at [227, 312] on label "Itudo" at bounding box center [252, 312] width 122 height 14
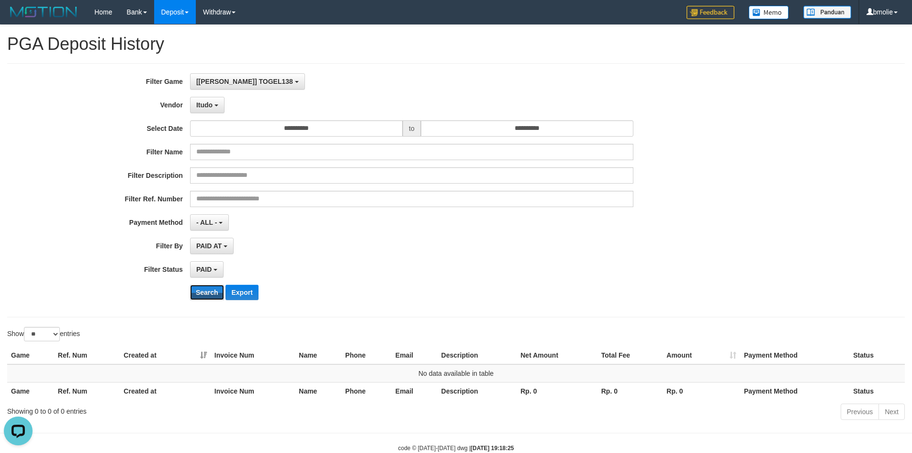
drag, startPoint x: 215, startPoint y: 295, endPoint x: 219, endPoint y: 277, distance: 18.1
click at [215, 294] on button "Search" at bounding box center [207, 291] width 34 height 15
click at [210, 106] on span "Itudo" at bounding box center [204, 105] width 16 height 8
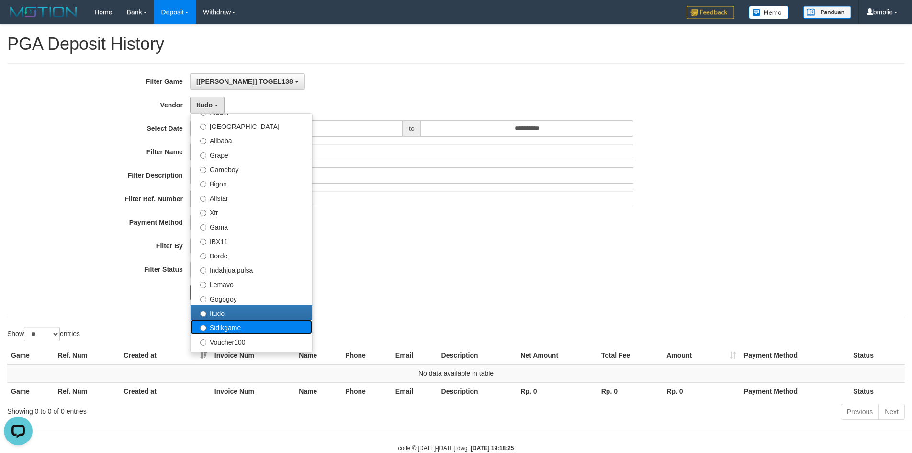
click at [224, 327] on label "Sidikgame" at bounding box center [252, 326] width 122 height 14
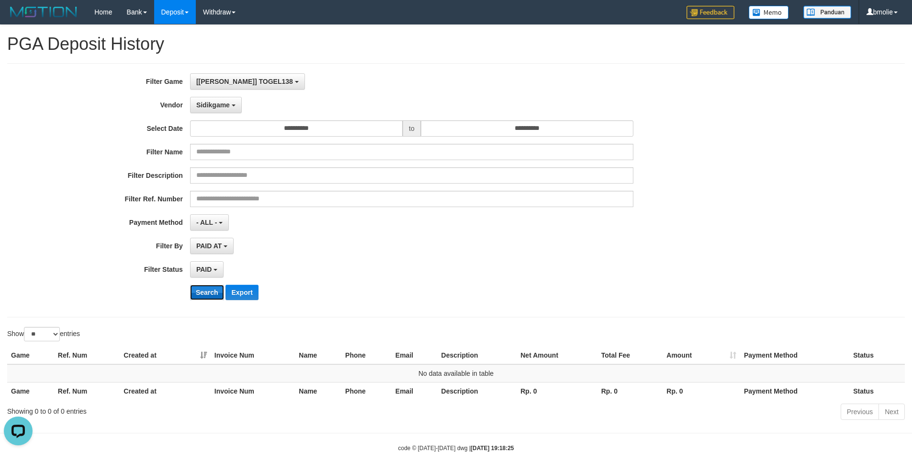
drag, startPoint x: 211, startPoint y: 294, endPoint x: 214, endPoint y: 283, distance: 11.4
click at [212, 294] on button "Search" at bounding box center [207, 291] width 34 height 15
click at [219, 109] on button "Sidikgame" at bounding box center [216, 105] width 52 height 16
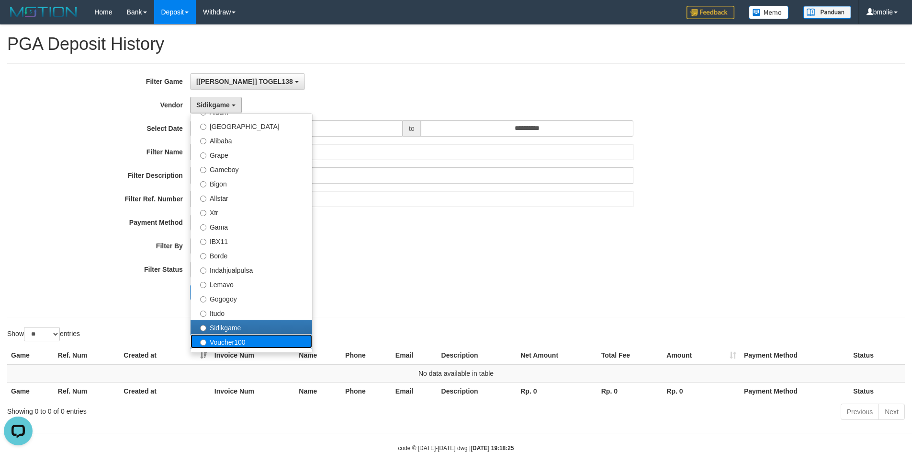
click at [225, 338] on label "Voucher100" at bounding box center [252, 341] width 122 height 14
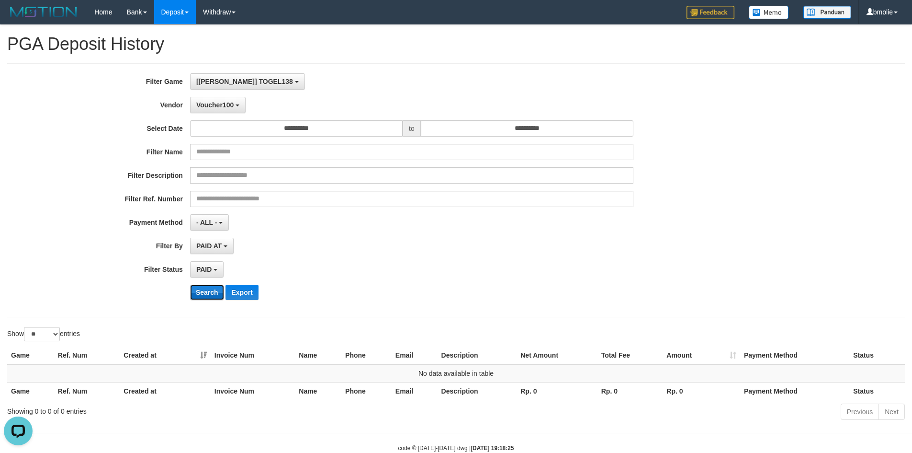
click at [213, 295] on button "Search" at bounding box center [207, 291] width 34 height 15
click at [227, 102] on span "Voucher100" at bounding box center [214, 105] width 37 height 8
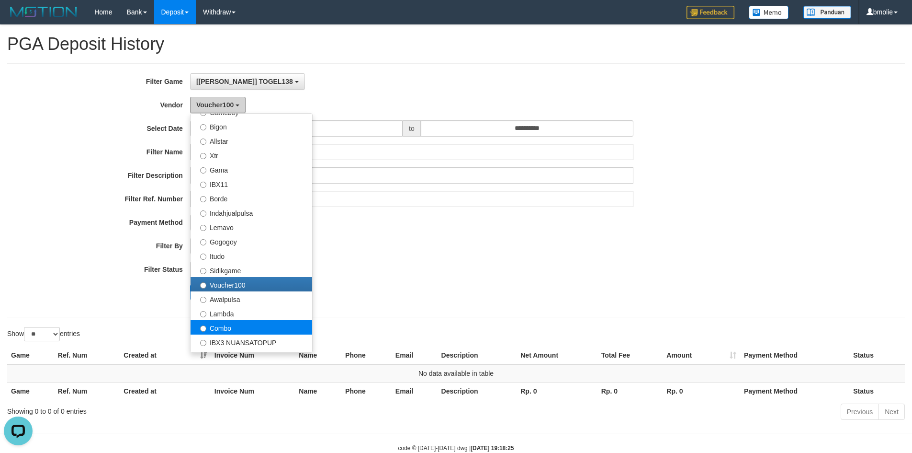
scroll to position [240, 0]
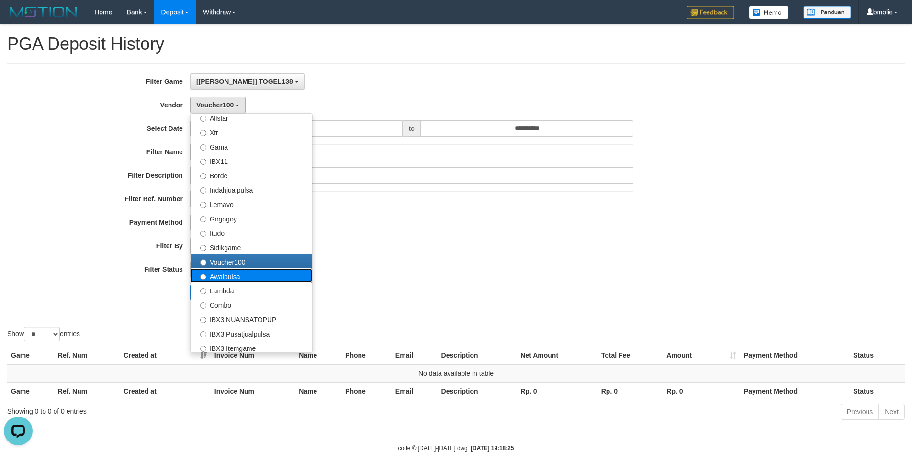
click at [226, 274] on label "Awalpulsa" at bounding box center [252, 275] width 122 height 14
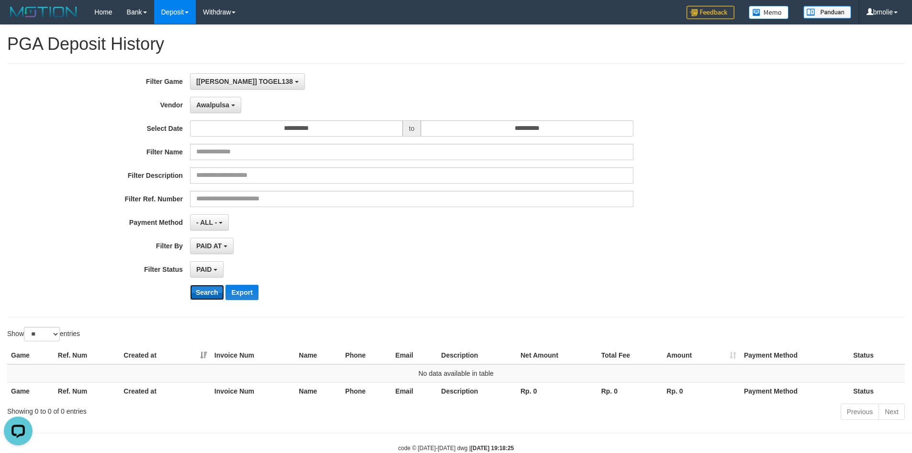
click at [217, 293] on button "Search" at bounding box center [207, 291] width 34 height 15
click at [223, 104] on span "Awalpulsa" at bounding box center [212, 105] width 33 height 8
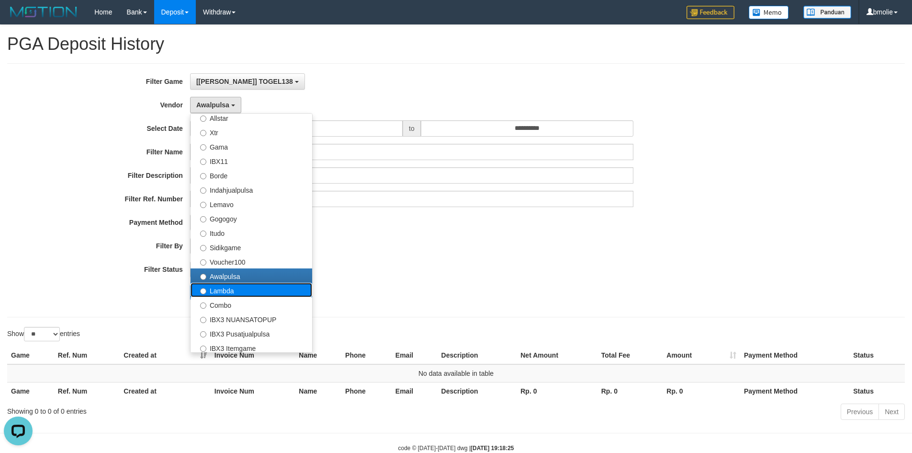
click at [221, 291] on label "Lambda" at bounding box center [252, 290] width 122 height 14
select select "**********"
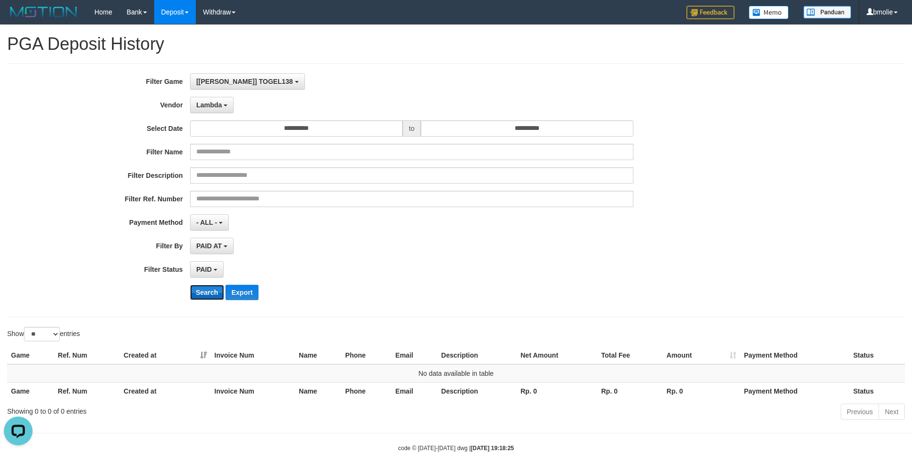
click at [206, 290] on button "Search" at bounding box center [207, 291] width 34 height 15
click at [223, 106] on button "Lambda" at bounding box center [212, 105] width 44 height 16
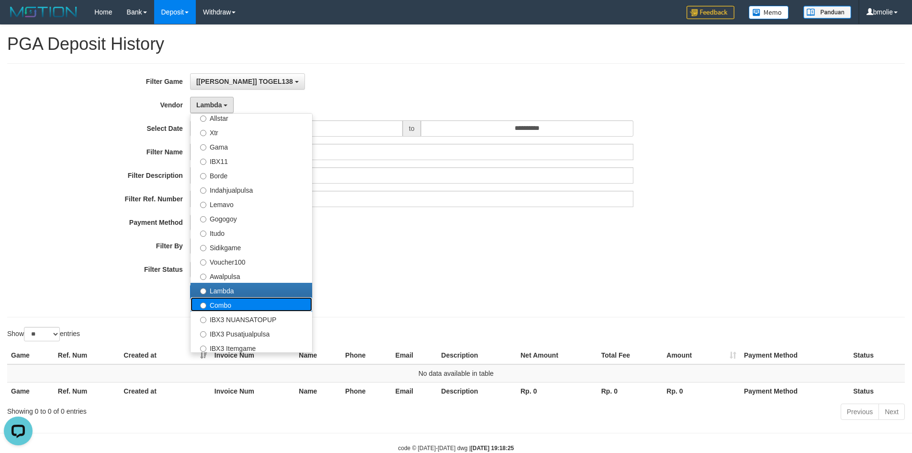
click at [219, 305] on label "Combo" at bounding box center [252, 304] width 122 height 14
select select "**********"
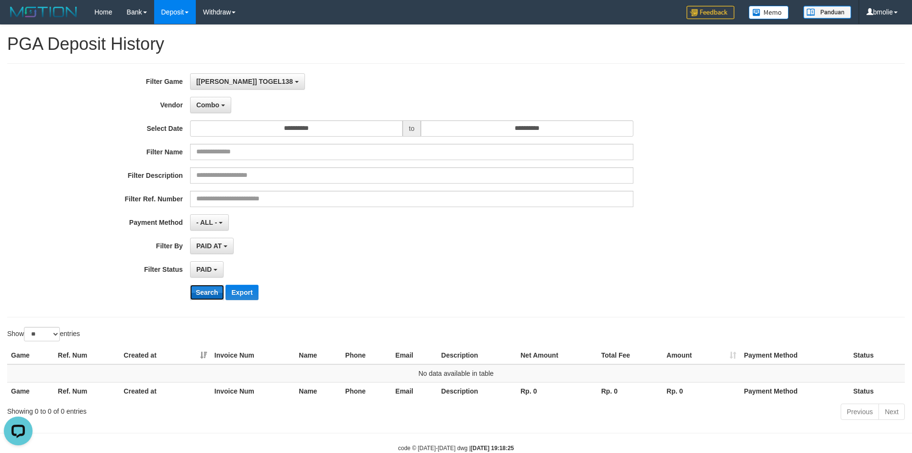
click at [207, 291] on button "Search" at bounding box center [207, 291] width 34 height 15
click at [220, 112] on button "Combo" at bounding box center [210, 105] width 41 height 16
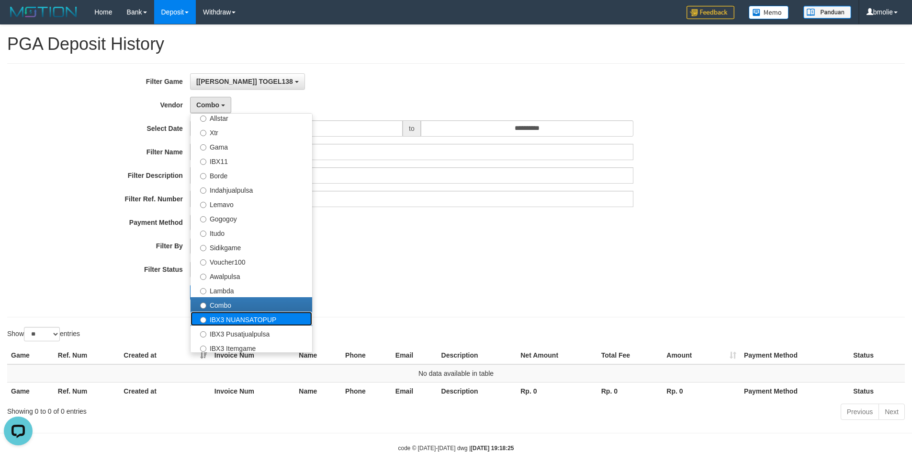
click at [228, 316] on label "IBX3 NUANSATOPUP" at bounding box center [252, 318] width 122 height 14
select select "**********"
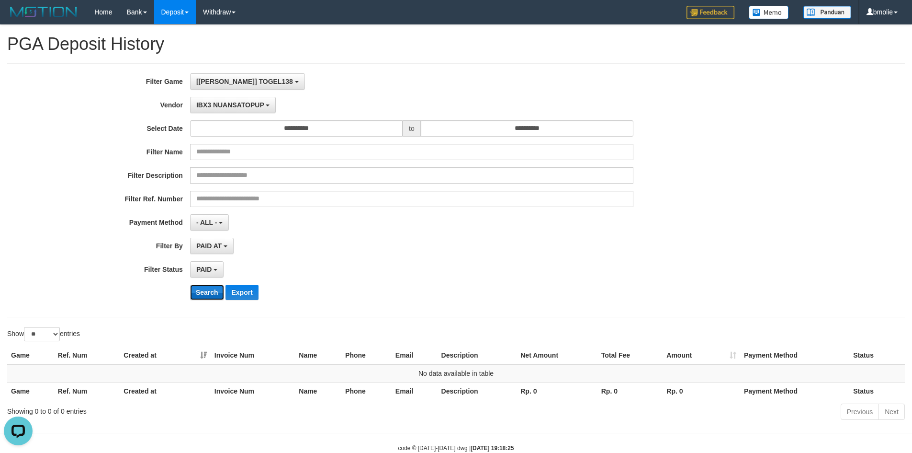
drag, startPoint x: 211, startPoint y: 292, endPoint x: 211, endPoint y: 270, distance: 21.5
click at [211, 291] on button "Search" at bounding box center [207, 291] width 34 height 15
click at [228, 109] on button "IBX3 NUANSATOPUP" at bounding box center [233, 105] width 86 height 16
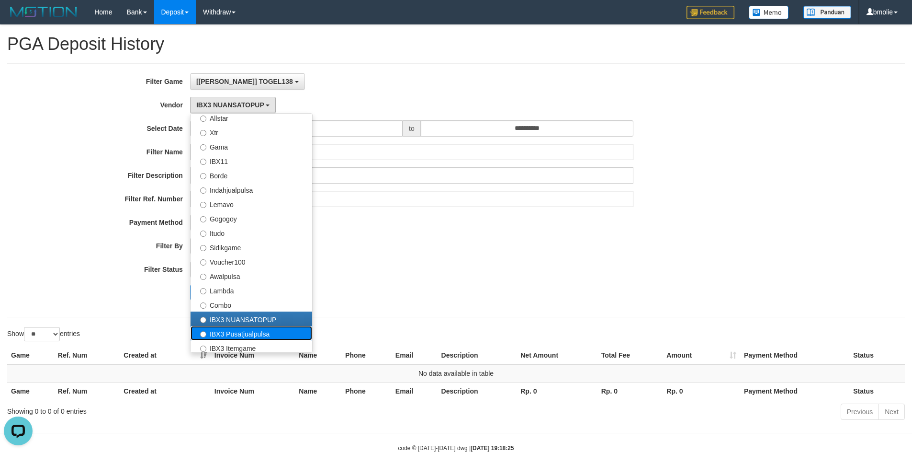
click at [229, 331] on label "IBX3 Pusatjualpulsa" at bounding box center [252, 333] width 122 height 14
select select "**********"
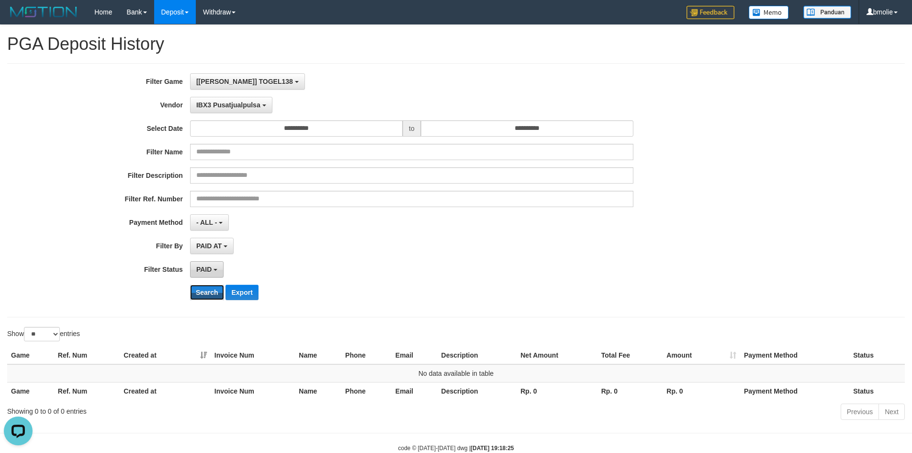
drag, startPoint x: 215, startPoint y: 295, endPoint x: 221, endPoint y: 271, distance: 25.7
click at [215, 295] on button "Search" at bounding box center [207, 291] width 34 height 15
click at [228, 108] on span "IBX3 Pusatjualpulsa" at bounding box center [228, 105] width 64 height 8
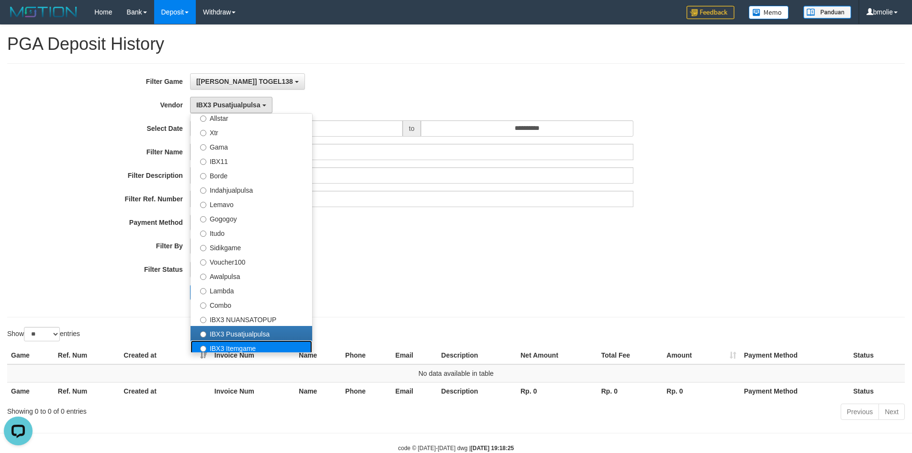
click at [226, 345] on label "IBX3 Itemgame" at bounding box center [252, 347] width 122 height 14
select select "**********"
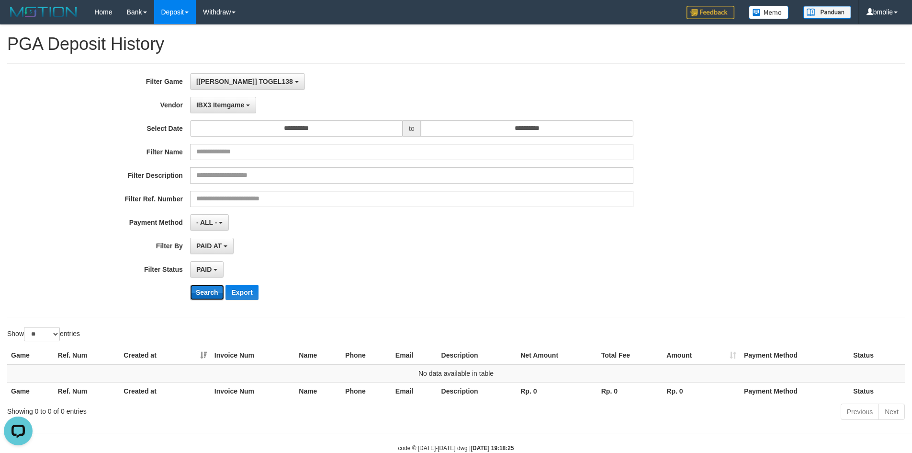
click at [215, 294] on button "Search" at bounding box center [207, 291] width 34 height 15
click at [235, 109] on button "IBX3 Itemgame" at bounding box center [223, 105] width 66 height 16
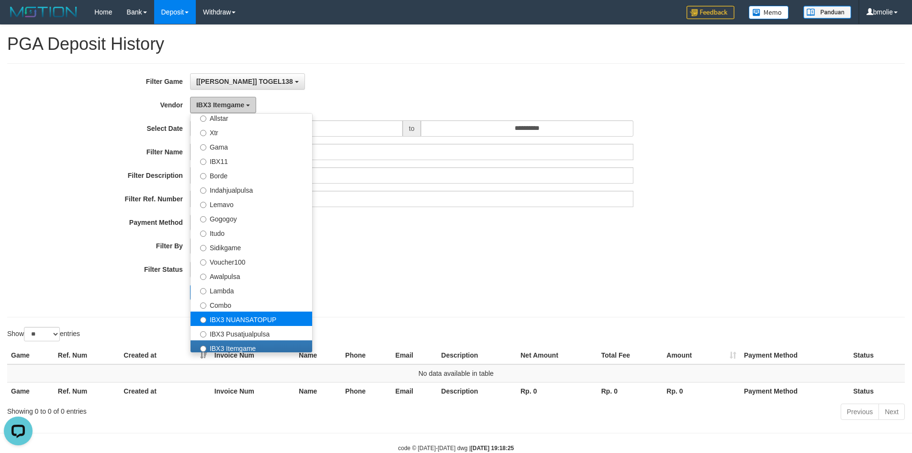
scroll to position [314, 0]
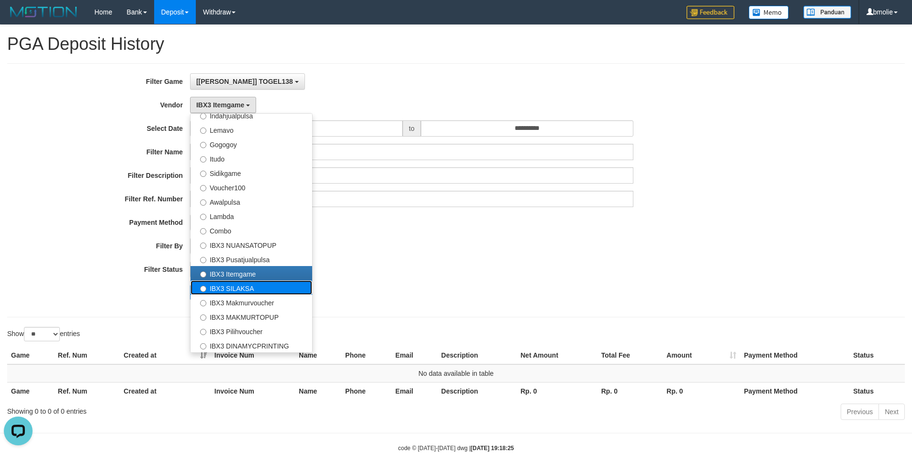
click at [234, 286] on label "IBX3 SILAKSA" at bounding box center [252, 287] width 122 height 14
select select "**********"
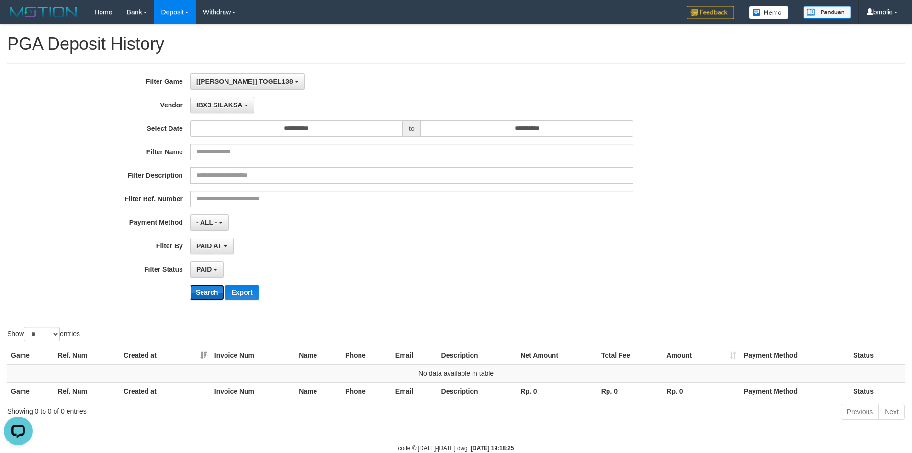
click at [206, 292] on button "Search" at bounding box center [207, 291] width 34 height 15
click at [227, 109] on button "IBX3 SILAKSA" at bounding box center [222, 105] width 64 height 16
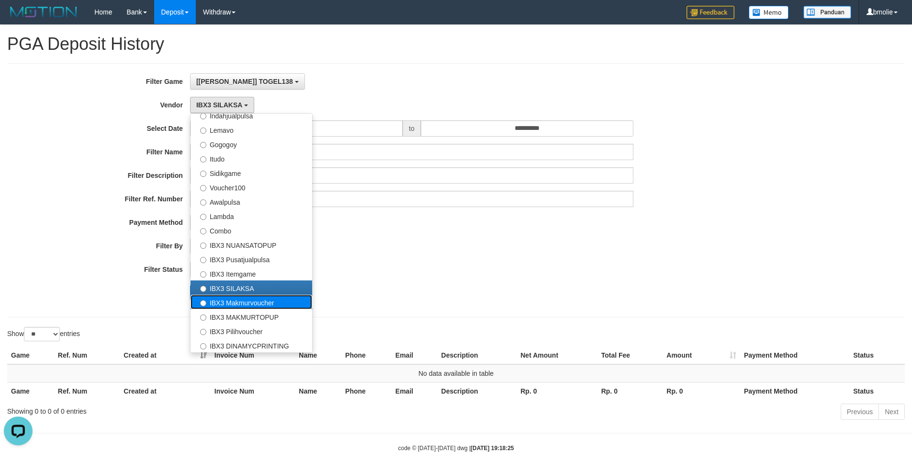
click at [233, 302] on label "IBX3 Makmurvoucher" at bounding box center [252, 302] width 122 height 14
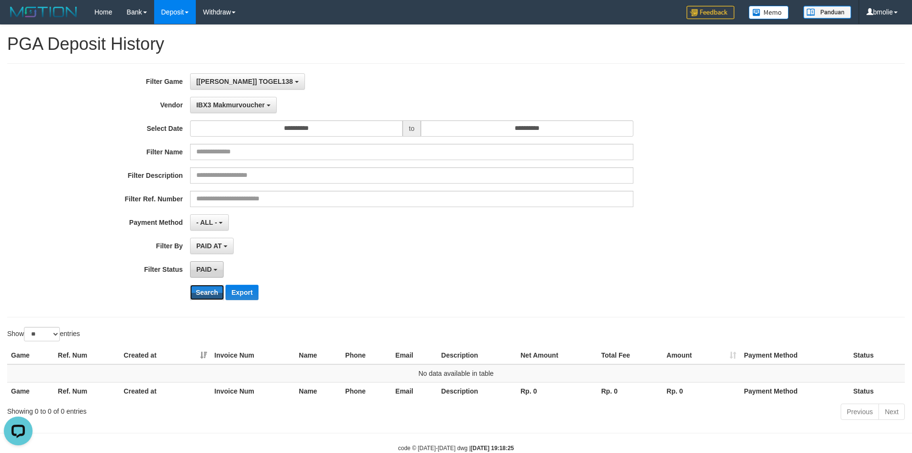
drag, startPoint x: 209, startPoint y: 293, endPoint x: 214, endPoint y: 271, distance: 22.0
click at [209, 292] on button "Search" at bounding box center [207, 291] width 34 height 15
click at [245, 107] on span "IBX3 Makmurvoucher" at bounding box center [230, 105] width 68 height 8
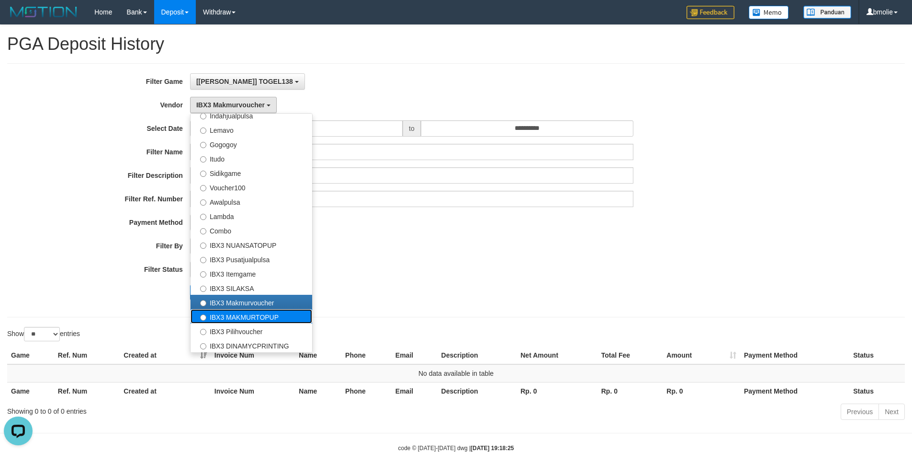
click at [230, 313] on label "IBX3 MAKMURTOPUP" at bounding box center [252, 316] width 122 height 14
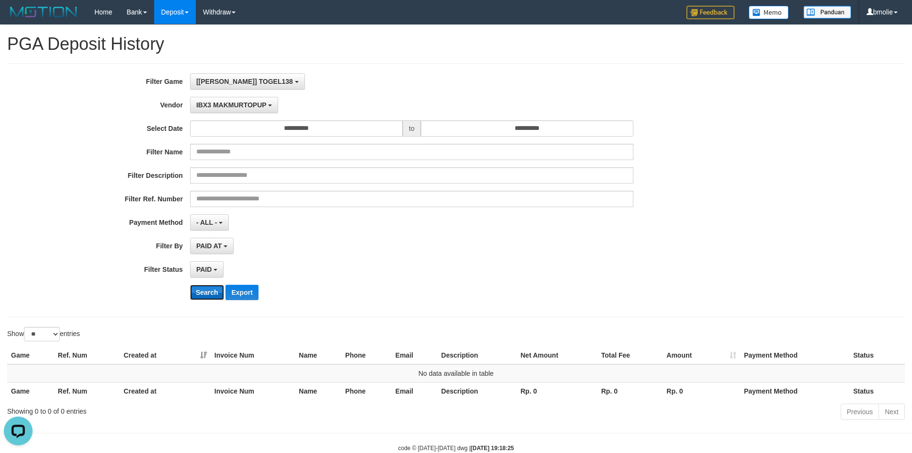
click at [213, 295] on button "Search" at bounding box center [207, 291] width 34 height 15
click at [232, 104] on span "IBX3 MAKMURTOPUP" at bounding box center [231, 105] width 70 height 8
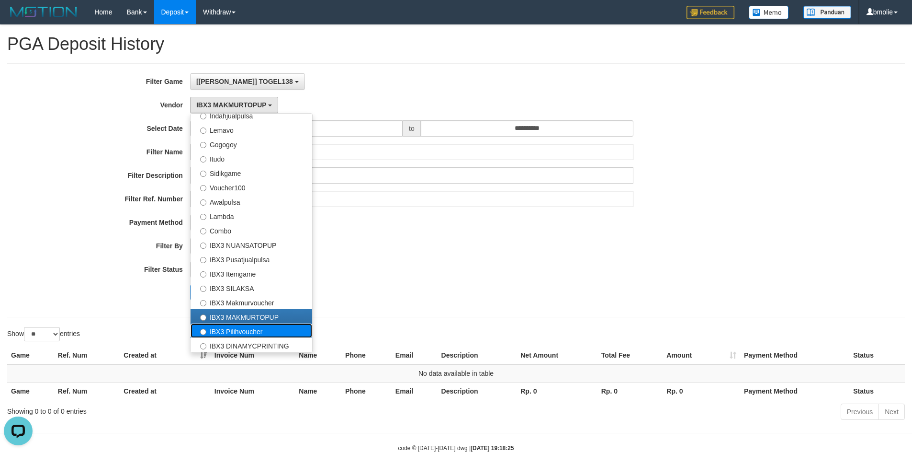
click at [232, 329] on label "IBX3 Pilihvoucher" at bounding box center [252, 330] width 122 height 14
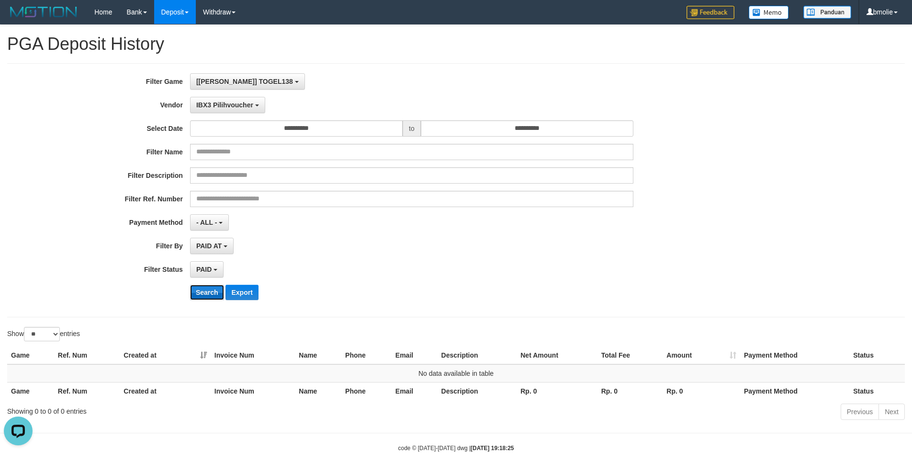
click at [213, 293] on button "Search" at bounding box center [207, 291] width 34 height 15
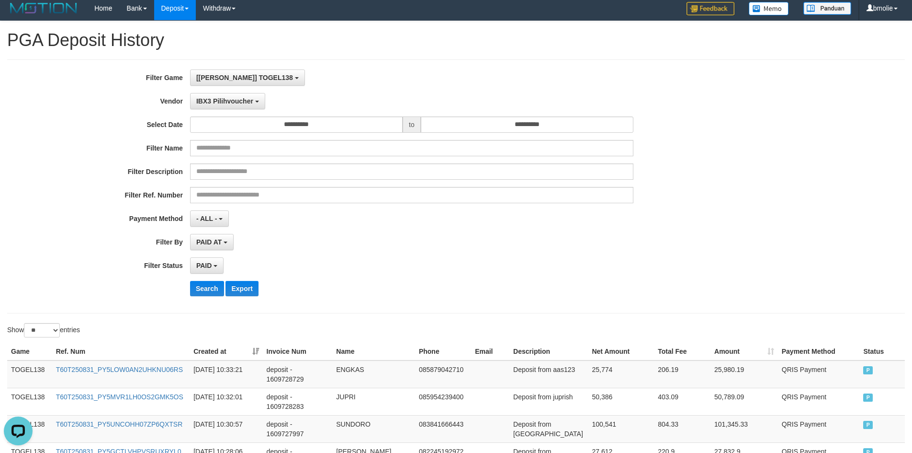
scroll to position [0, 0]
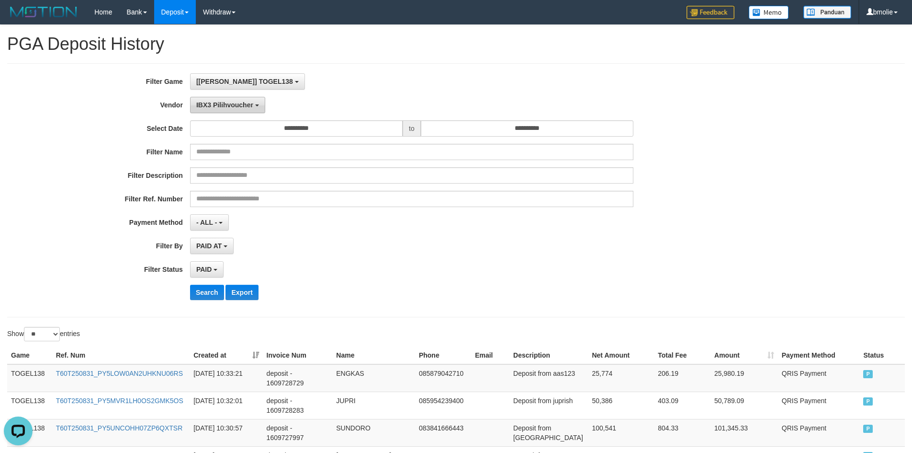
click at [244, 105] on span "IBX3 Pilihvoucher" at bounding box center [224, 105] width 57 height 8
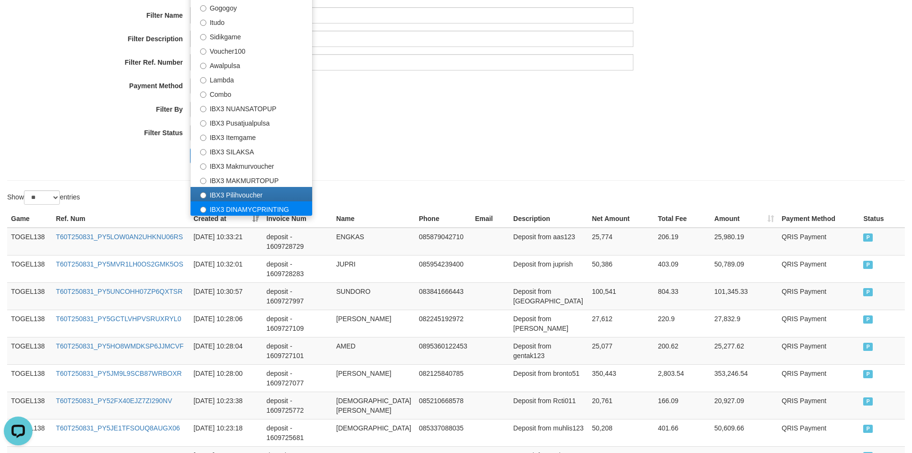
scroll to position [159, 0]
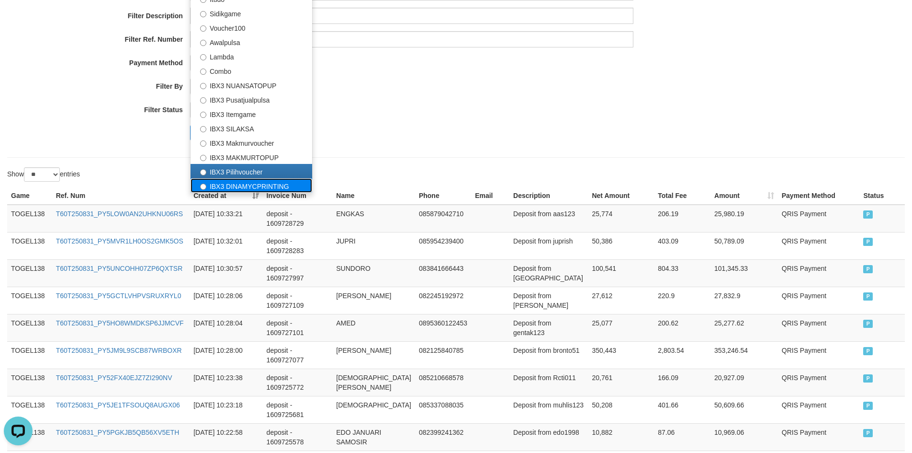
click at [246, 187] on label "IBX3 DINAMYCPRINTING" at bounding box center [252, 185] width 122 height 14
select select "**********"
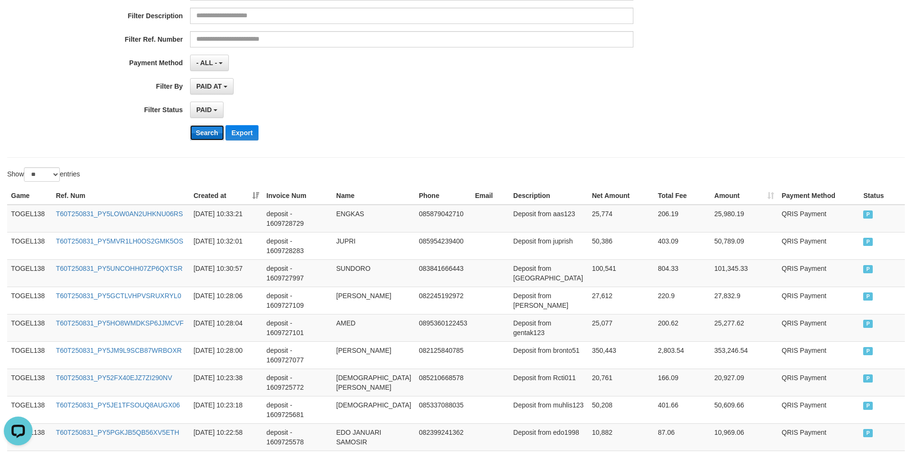
click at [211, 136] on button "Search" at bounding box center [207, 132] width 34 height 15
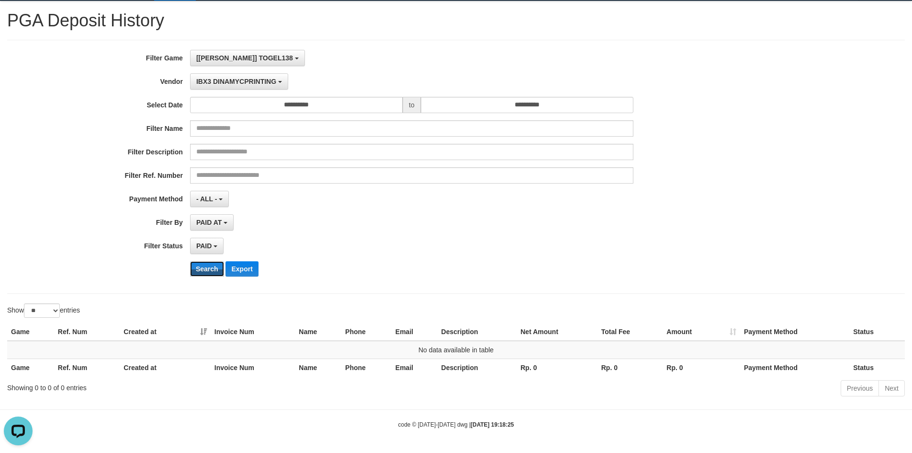
scroll to position [23, 0]
